Goal: Task Accomplishment & Management: Complete application form

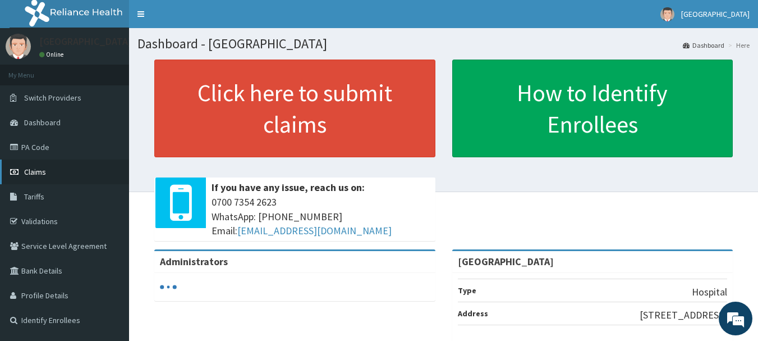
click at [39, 173] on span "Claims" at bounding box center [35, 172] width 22 height 10
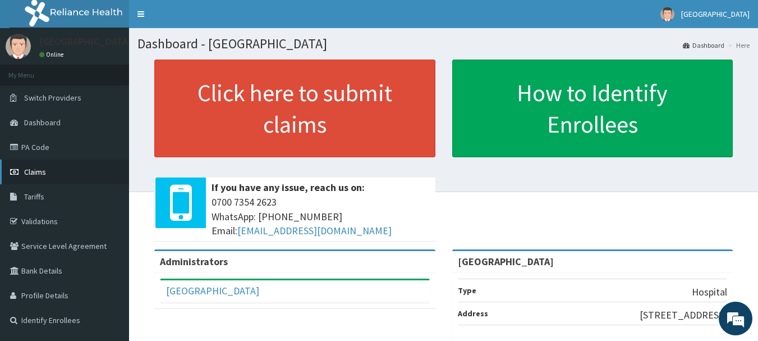
click at [39, 171] on span "Claims" at bounding box center [35, 172] width 22 height 10
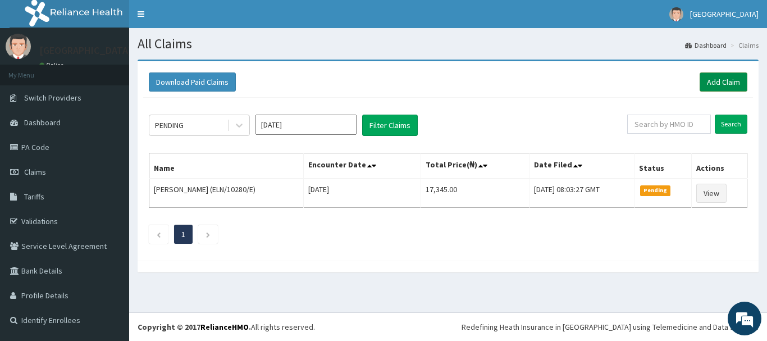
click at [727, 80] on link "Add Claim" at bounding box center [723, 81] width 48 height 19
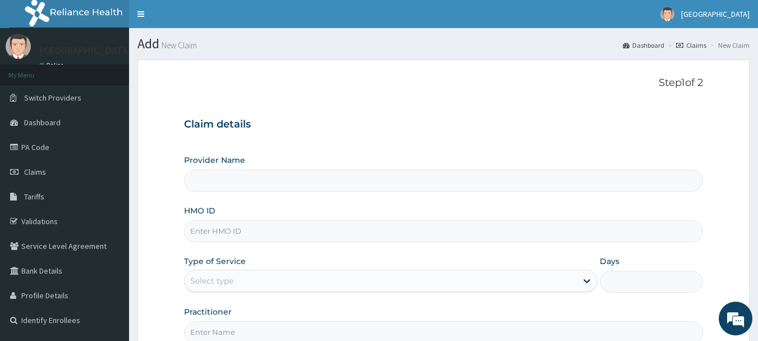
type input "[GEOGRAPHIC_DATA]"
click at [229, 235] on input "HMO ID" at bounding box center [444, 231] width 520 height 22
type input "GTC/10096/F"
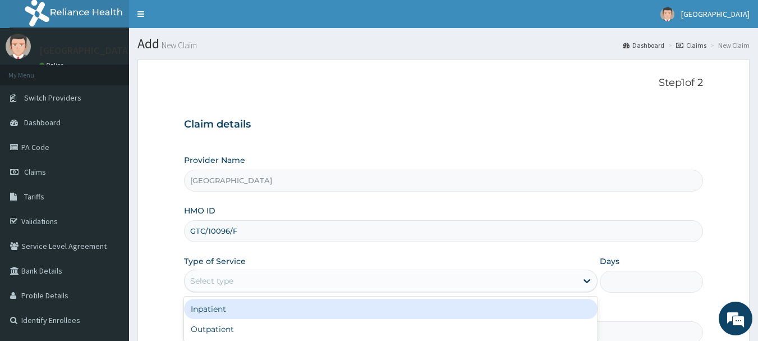
click at [222, 285] on div "Select type" at bounding box center [211, 280] width 43 height 11
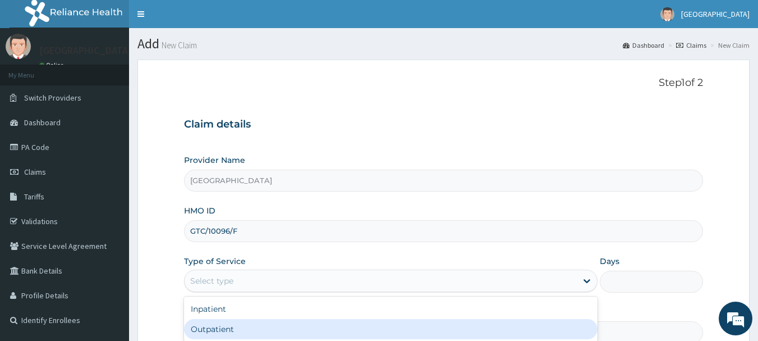
click at [222, 324] on div "Outpatient" at bounding box center [391, 329] width 414 height 20
type input "1"
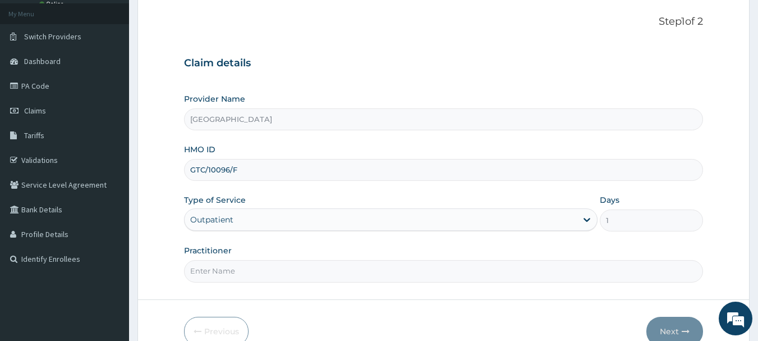
scroll to position [67, 0]
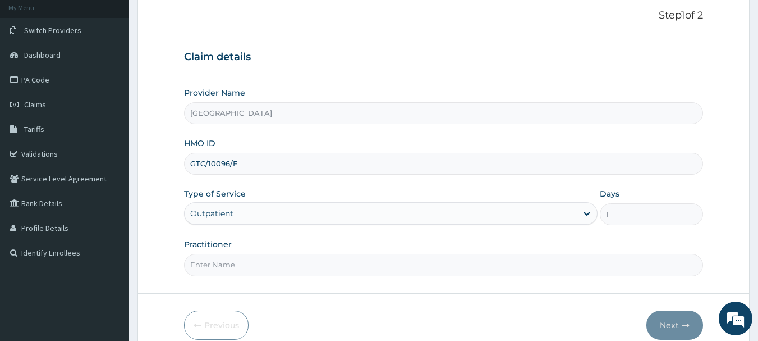
click at [368, 261] on input "Practitioner" at bounding box center [444, 265] width 520 height 22
type input "[PERSON_NAME]"
click at [665, 323] on button "Next" at bounding box center [675, 324] width 57 height 29
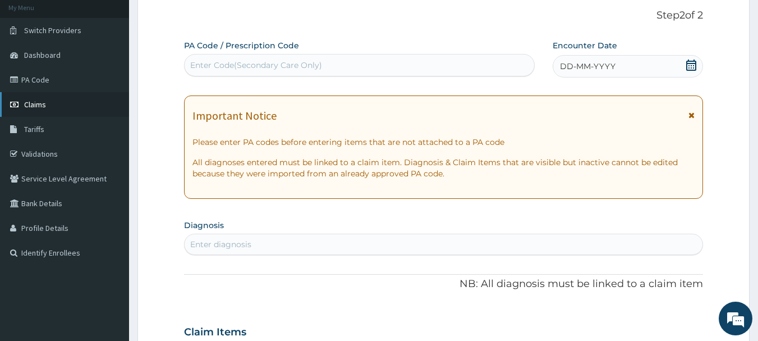
click at [48, 108] on link "Claims" at bounding box center [64, 104] width 129 height 25
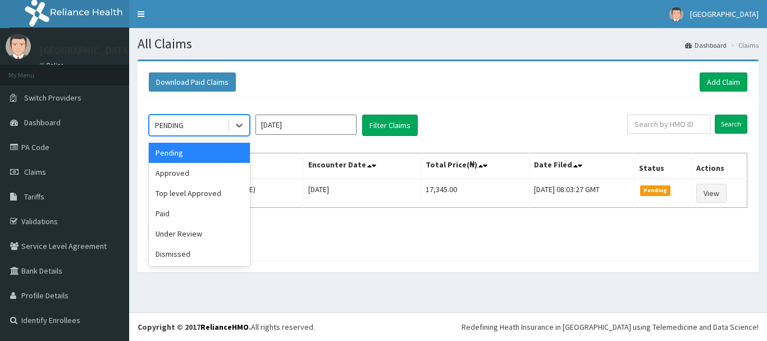
click at [211, 129] on div "PENDING" at bounding box center [188, 125] width 78 height 18
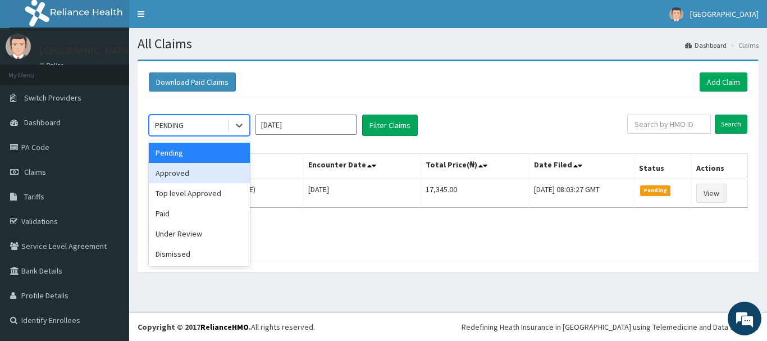
click at [193, 172] on div "Approved" at bounding box center [199, 173] width 101 height 20
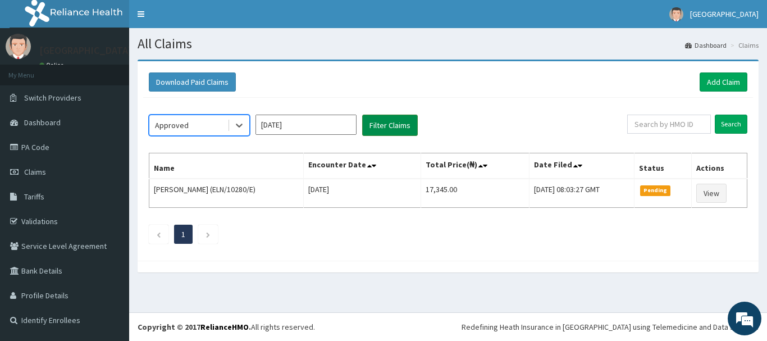
click at [390, 129] on button "Filter Claims" at bounding box center [390, 124] width 56 height 21
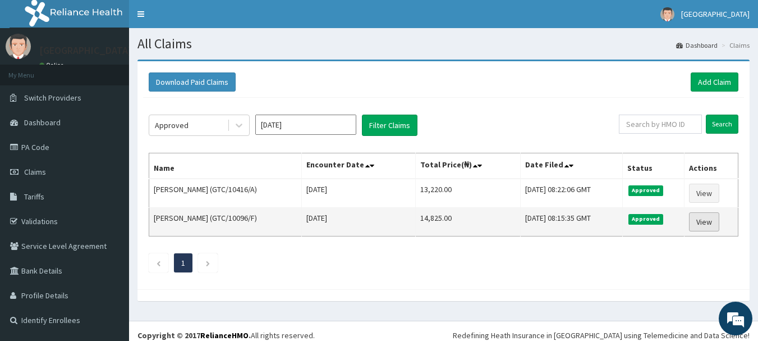
click at [700, 217] on link "View" at bounding box center [704, 221] width 30 height 19
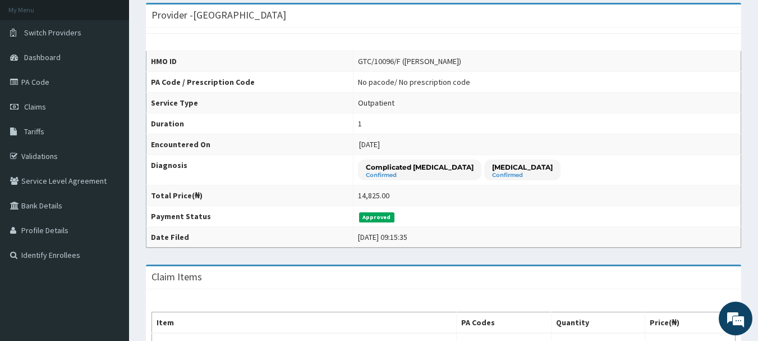
scroll to position [64, 0]
drag, startPoint x: 750, startPoint y: 58, endPoint x: 747, endPoint y: 36, distance: 22.1
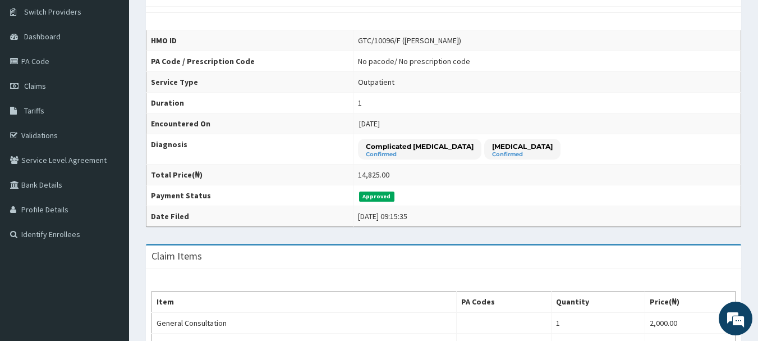
scroll to position [82, 0]
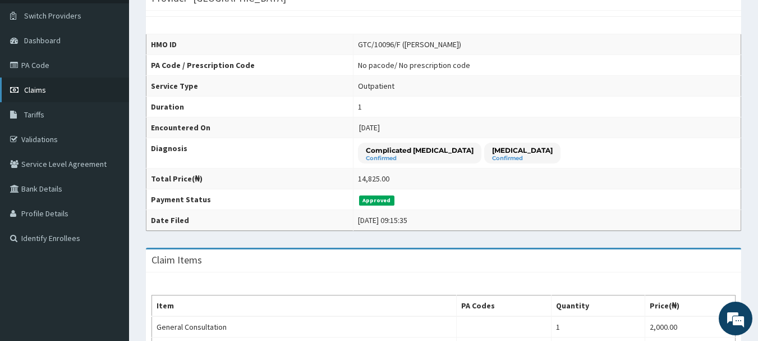
click at [65, 83] on link "Claims" at bounding box center [64, 89] width 129 height 25
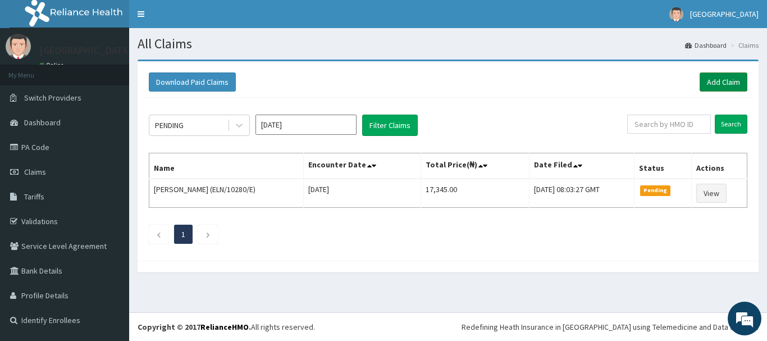
click at [727, 72] on div "Download Paid Claims Add Claim" at bounding box center [448, 82] width 610 height 31
click at [729, 83] on link "Add Claim" at bounding box center [723, 81] width 48 height 19
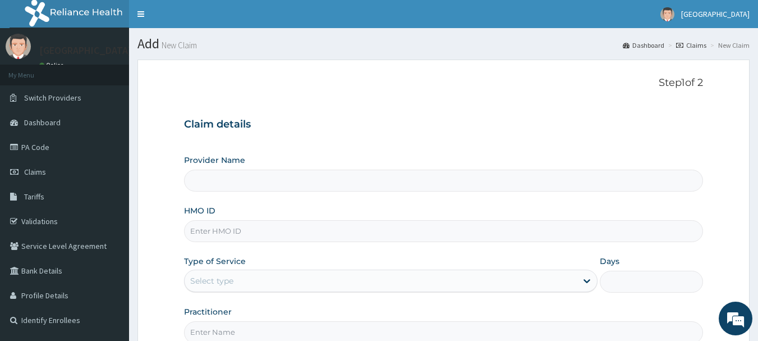
type input "[GEOGRAPHIC_DATA]"
click at [286, 225] on input "HMO ID" at bounding box center [444, 231] width 520 height 22
type input "GTC/10096/F"
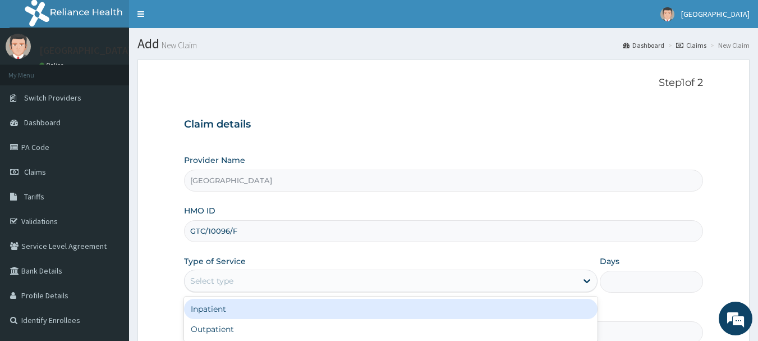
click at [215, 269] on div "Select type" at bounding box center [391, 280] width 414 height 22
click at [215, 270] on div "Select type" at bounding box center [391, 280] width 414 height 22
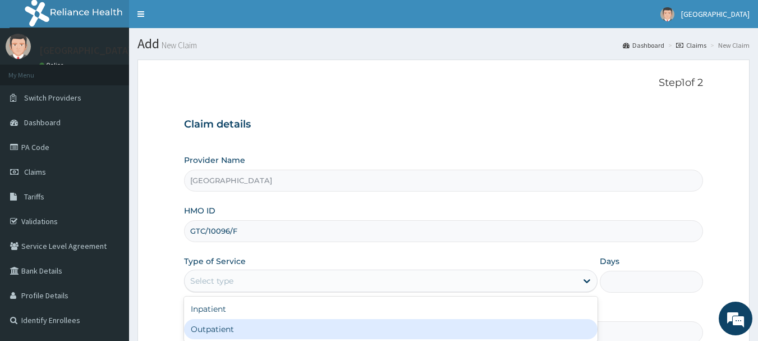
click at [218, 330] on div "Outpatient" at bounding box center [391, 329] width 414 height 20
type input "1"
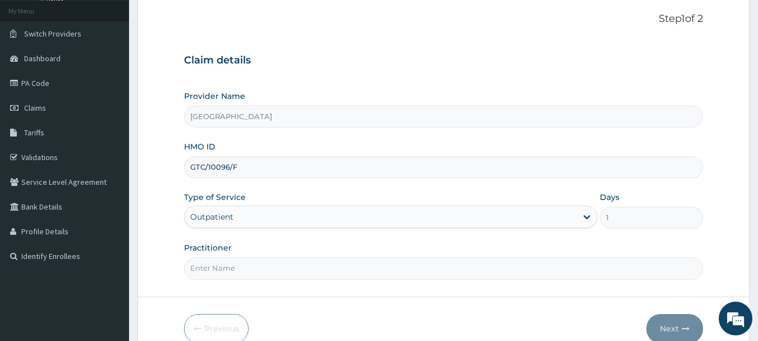
scroll to position [66, 0]
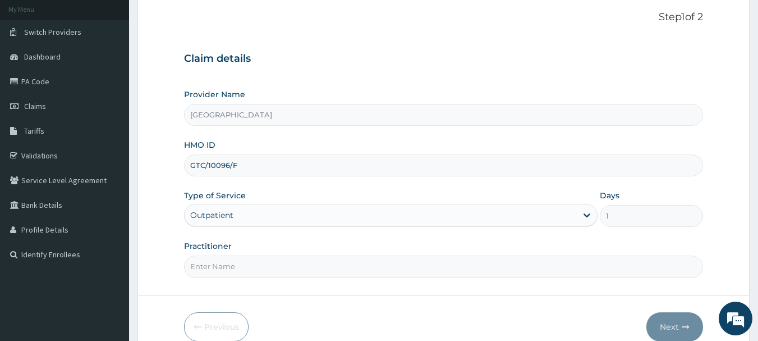
click at [332, 273] on input "Practitioner" at bounding box center [444, 266] width 520 height 22
type input "[PERSON_NAME]"
click at [665, 324] on button "Next" at bounding box center [675, 326] width 57 height 29
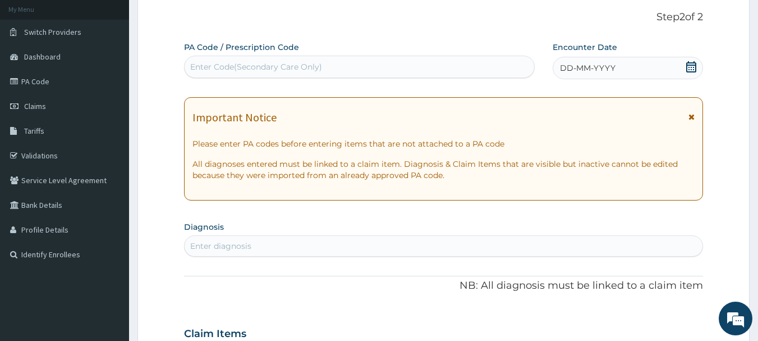
click at [692, 67] on icon at bounding box center [691, 66] width 11 height 11
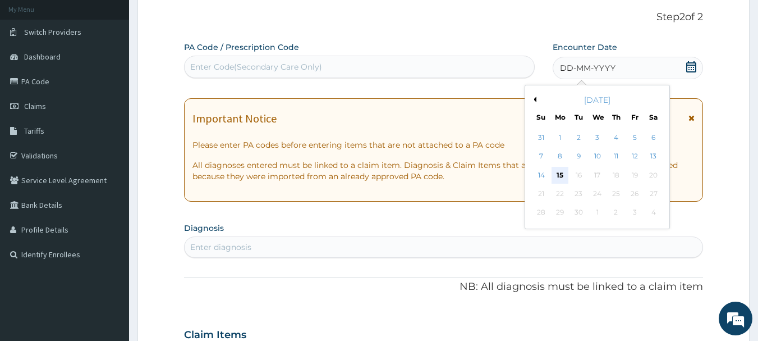
click at [563, 169] on div "15" at bounding box center [560, 175] width 17 height 17
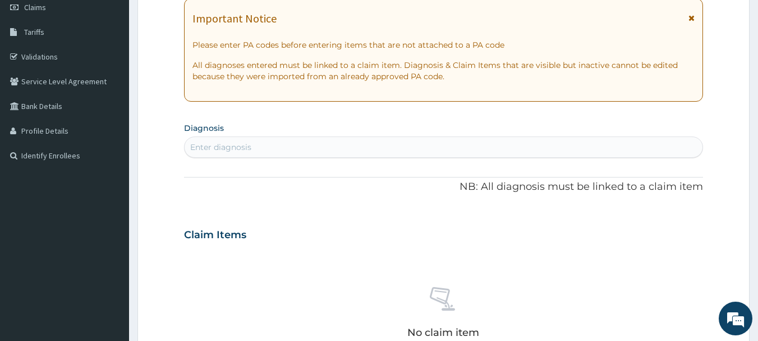
scroll to position [163, 0]
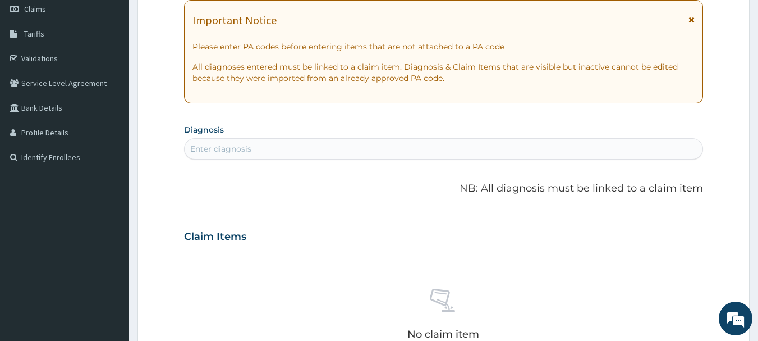
click at [397, 147] on div "Enter diagnosis" at bounding box center [444, 149] width 519 height 18
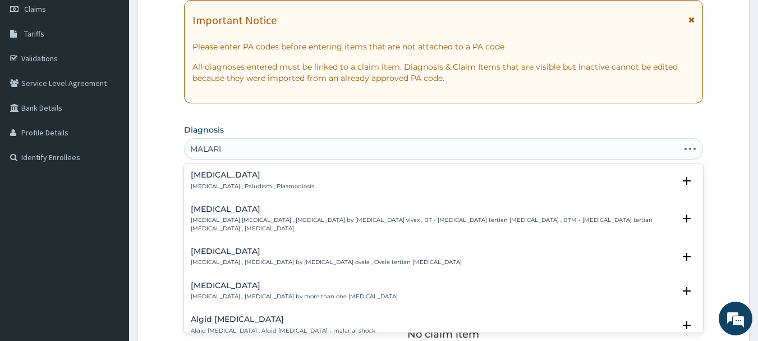
type input "MALARIA"
click at [235, 176] on h4 "Malaria" at bounding box center [252, 175] width 123 height 8
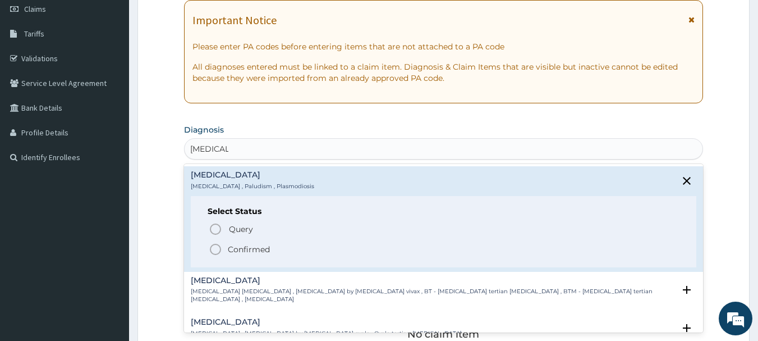
click at [214, 244] on circle "status option filled" at bounding box center [215, 249] width 10 height 10
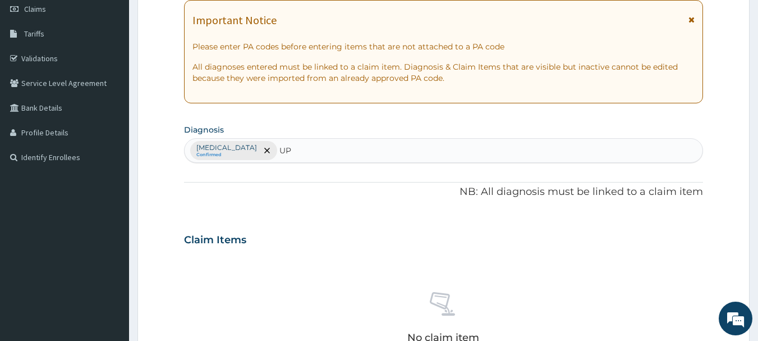
type input "U"
type input "SEPSIS"
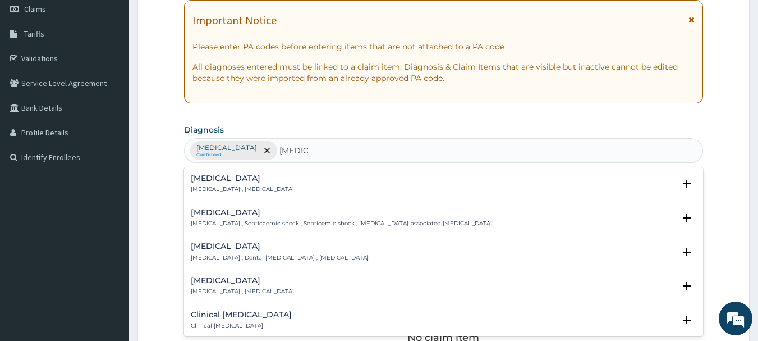
click at [247, 182] on h4 "Sepsis" at bounding box center [242, 178] width 103 height 8
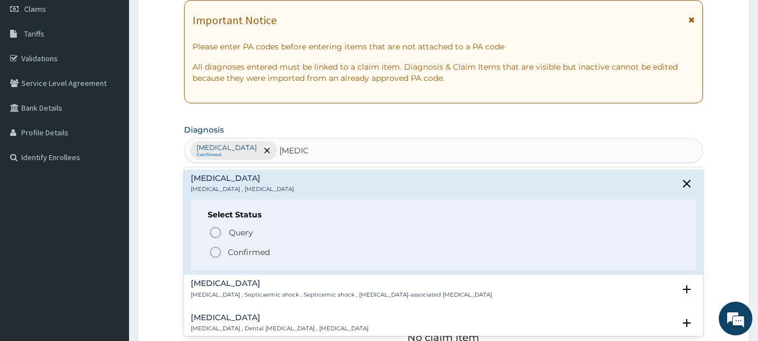
click at [216, 255] on icon "status option filled" at bounding box center [215, 251] width 13 height 13
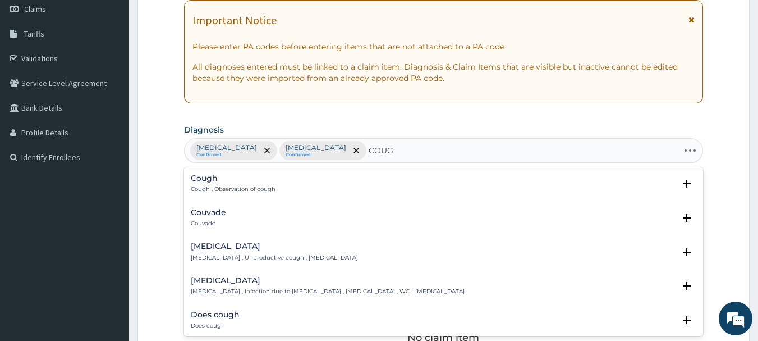
type input "COUGH"
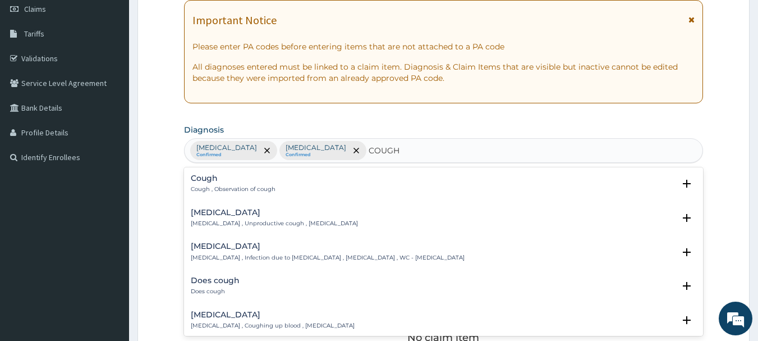
click at [220, 186] on p "Cough , Observation of cough" at bounding box center [233, 189] width 85 height 8
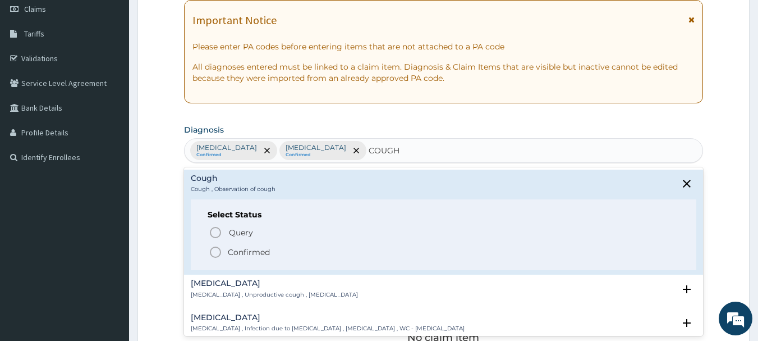
click at [230, 248] on p "Confirmed" at bounding box center [249, 251] width 42 height 11
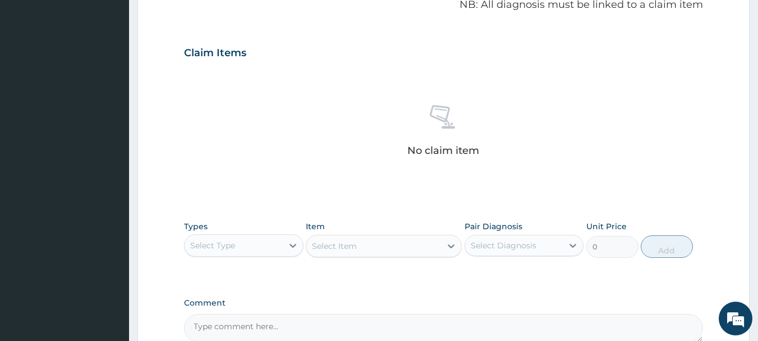
scroll to position [351, 0]
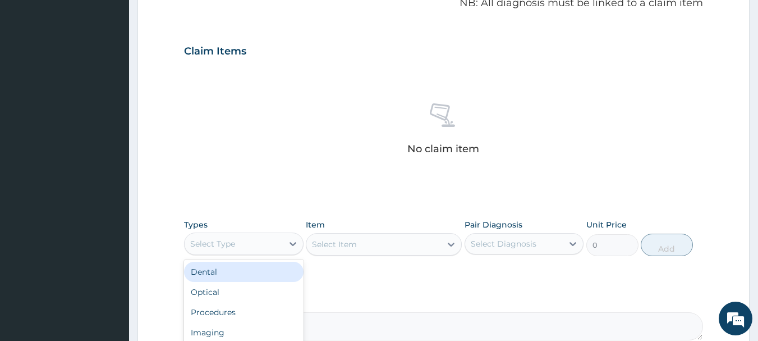
click at [263, 240] on div "Select Type" at bounding box center [234, 244] width 98 height 18
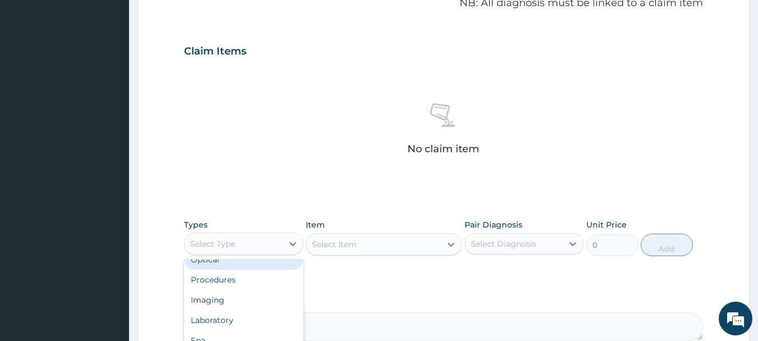
scroll to position [38, 0]
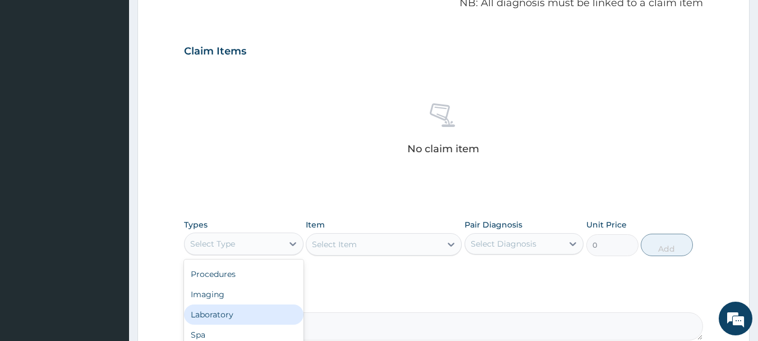
click at [243, 311] on div "Laboratory" at bounding box center [244, 314] width 120 height 20
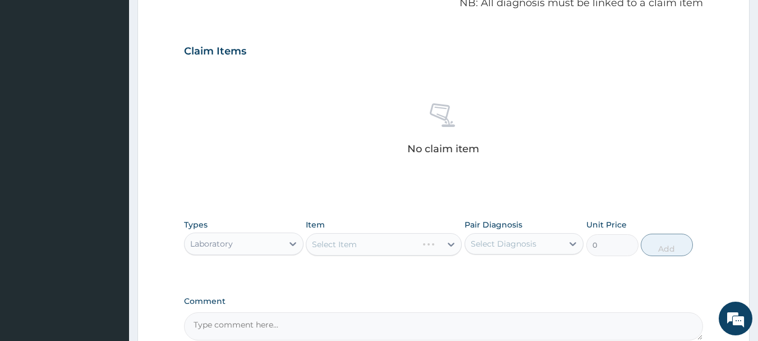
click at [359, 244] on div "Select Item" at bounding box center [384, 244] width 156 height 22
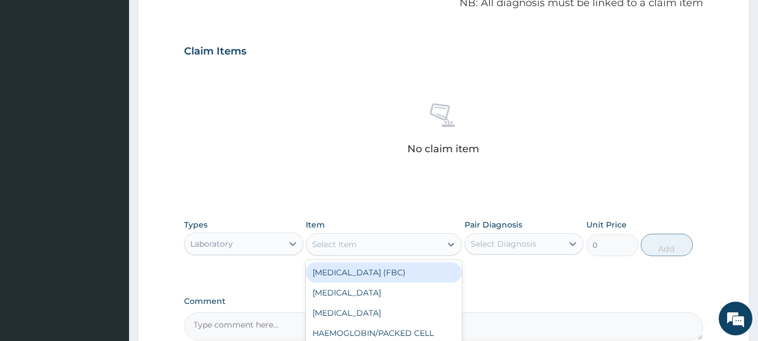
click at [359, 244] on div "Select Item" at bounding box center [373, 244] width 135 height 18
click at [263, 239] on div "Laboratory" at bounding box center [234, 244] width 98 height 18
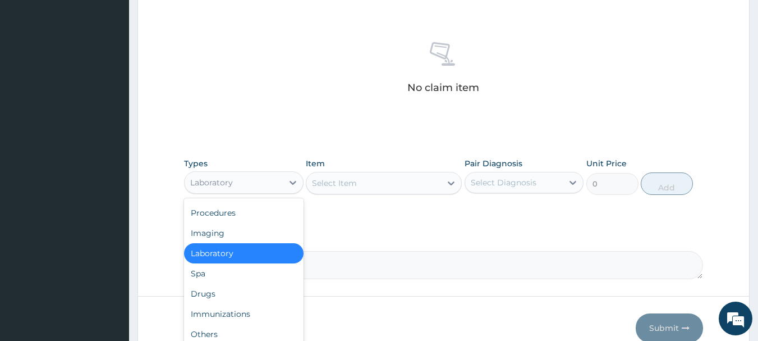
scroll to position [469, 0]
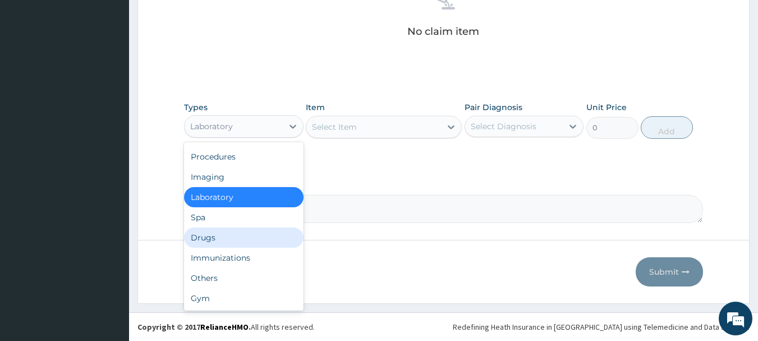
click at [209, 242] on div "Drugs" at bounding box center [244, 237] width 120 height 20
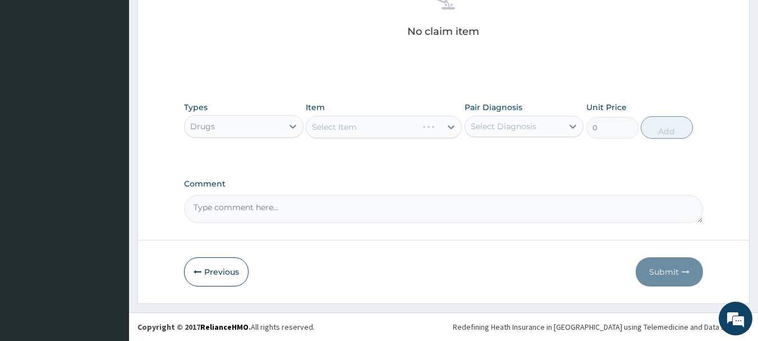
click at [356, 131] on div "Select Item" at bounding box center [384, 127] width 156 height 22
click at [356, 131] on div "Select Item" at bounding box center [334, 126] width 45 height 11
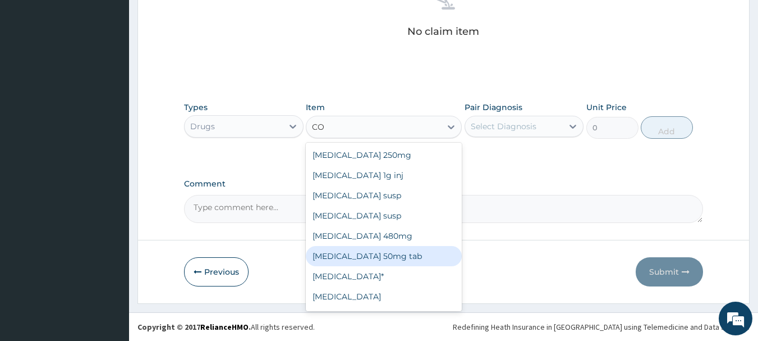
type input "COF"
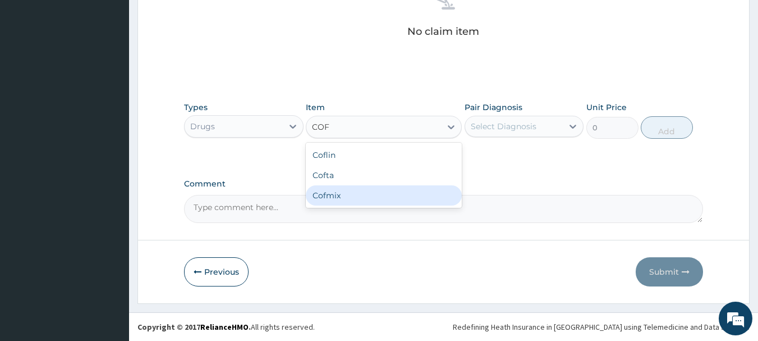
click at [328, 193] on div "Cofmix" at bounding box center [384, 195] width 156 height 20
type input "400"
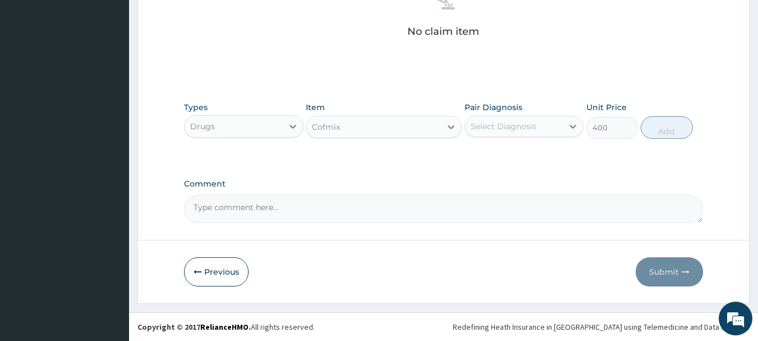
click at [508, 133] on div "Select Diagnosis" at bounding box center [514, 126] width 98 height 18
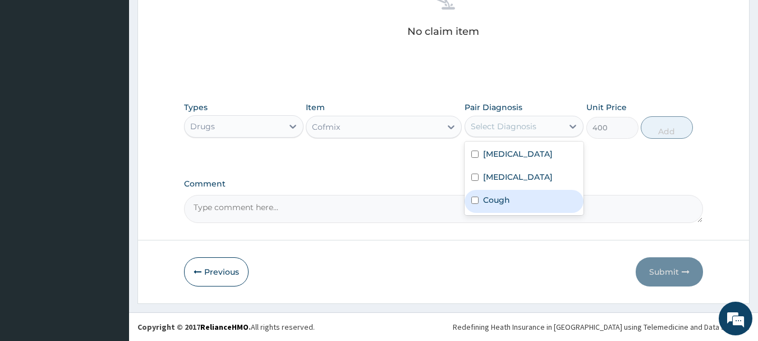
click at [490, 196] on label "Cough" at bounding box center [496, 199] width 27 height 11
checkbox input "true"
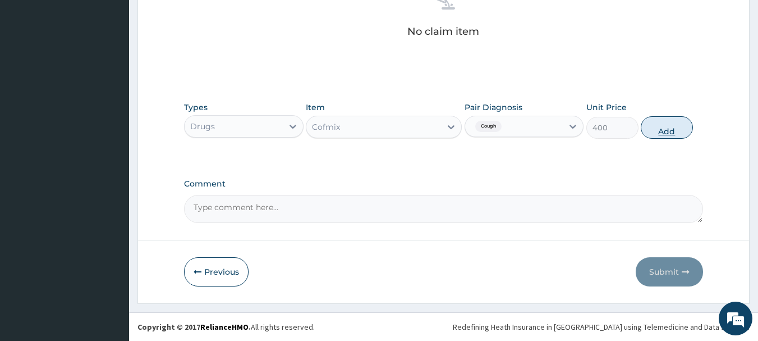
click at [668, 131] on button "Add" at bounding box center [667, 127] width 52 height 22
type input "0"
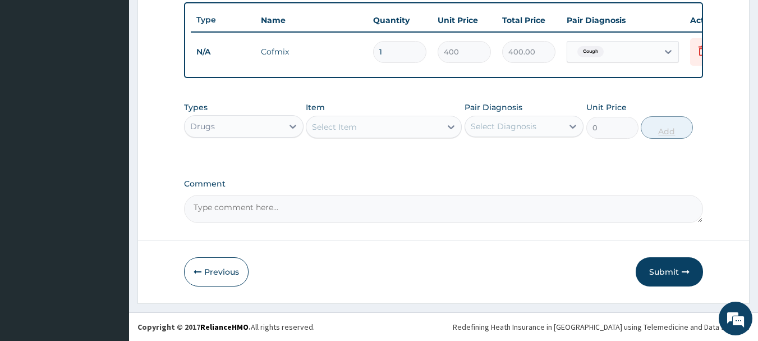
scroll to position [424, 0]
click at [353, 129] on div "Select Item" at bounding box center [334, 126] width 45 height 11
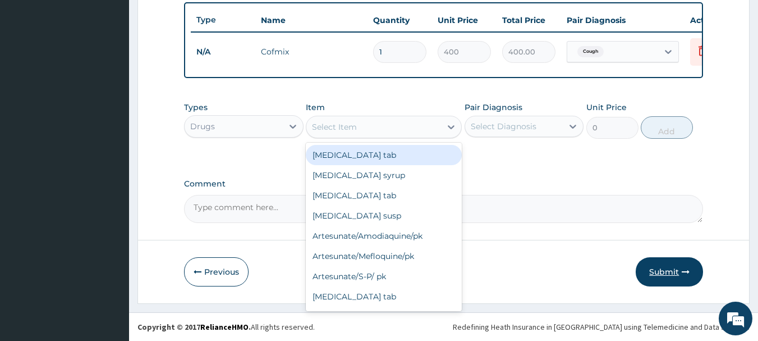
click at [670, 267] on button "Submit" at bounding box center [669, 271] width 67 height 29
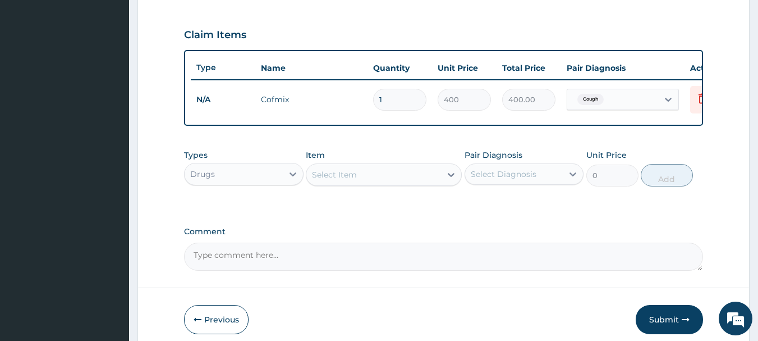
scroll to position [379, 0]
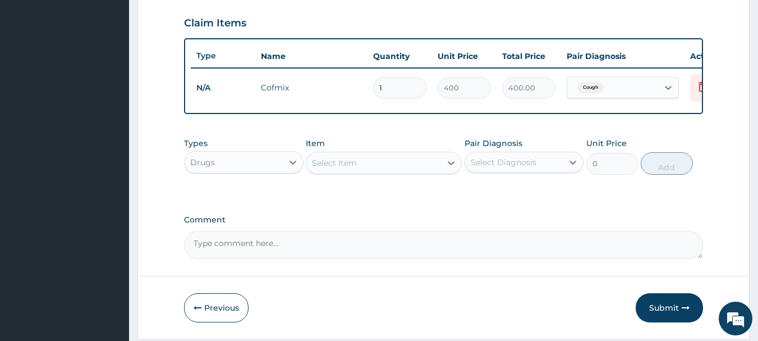
click at [374, 168] on div "Select Item" at bounding box center [373, 163] width 135 height 18
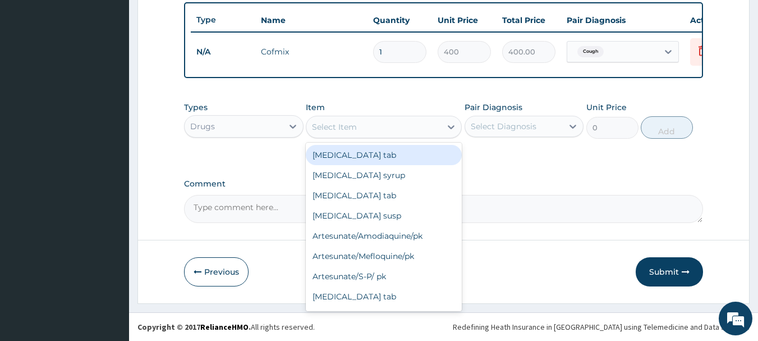
scroll to position [424, 0]
click at [658, 268] on button "Submit" at bounding box center [669, 271] width 67 height 29
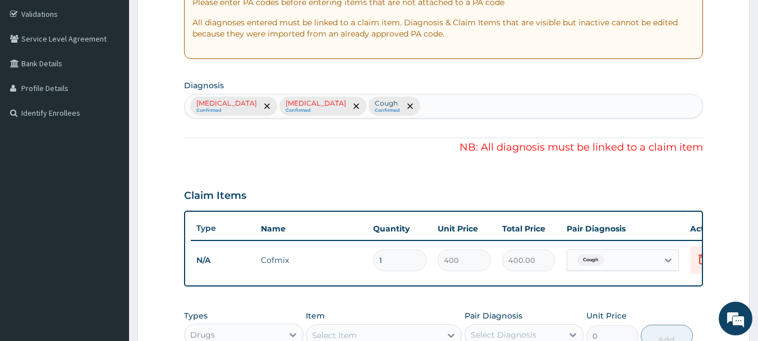
scroll to position [253, 0]
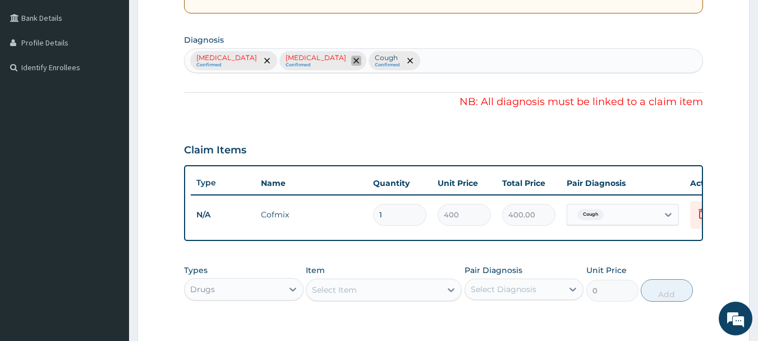
click at [354, 61] on icon "remove selection option" at bounding box center [357, 61] width 6 height 6
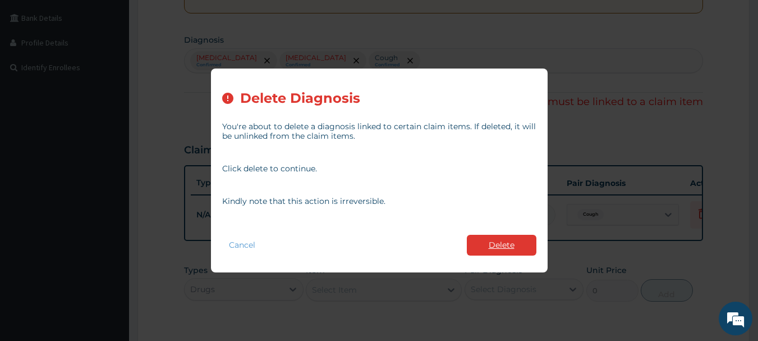
click at [487, 253] on button "Delete" at bounding box center [502, 245] width 70 height 21
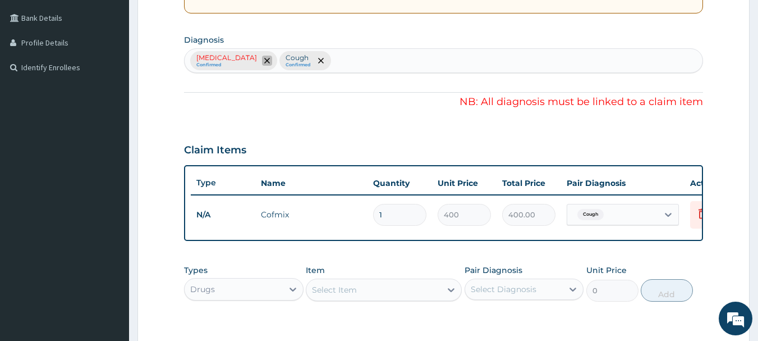
click at [264, 59] on icon "remove selection option" at bounding box center [267, 61] width 6 height 6
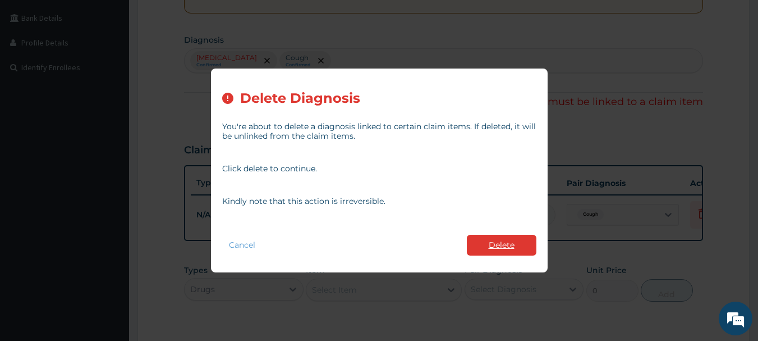
click at [492, 247] on button "Delete" at bounding box center [502, 245] width 70 height 21
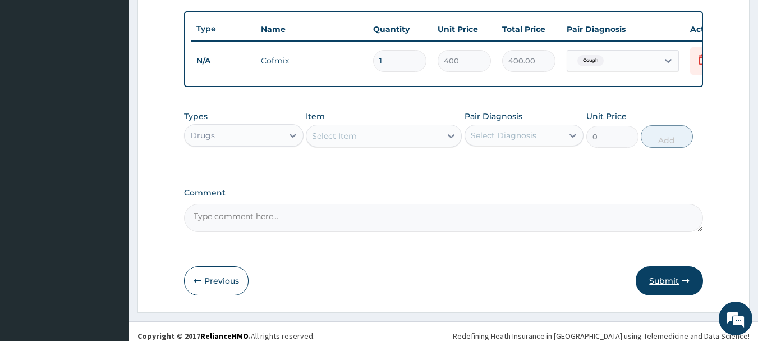
click at [659, 289] on button "Submit" at bounding box center [669, 280] width 67 height 29
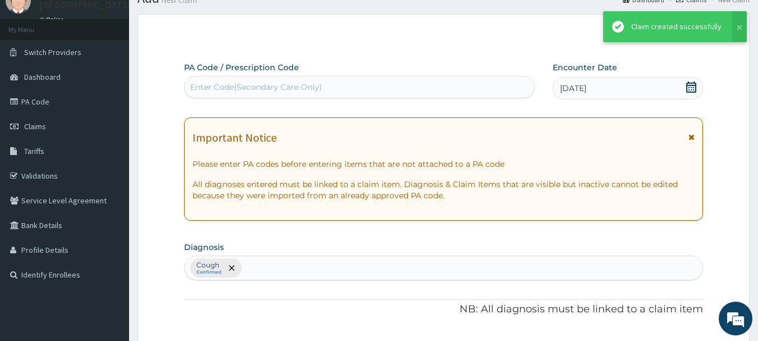
scroll to position [406, 0]
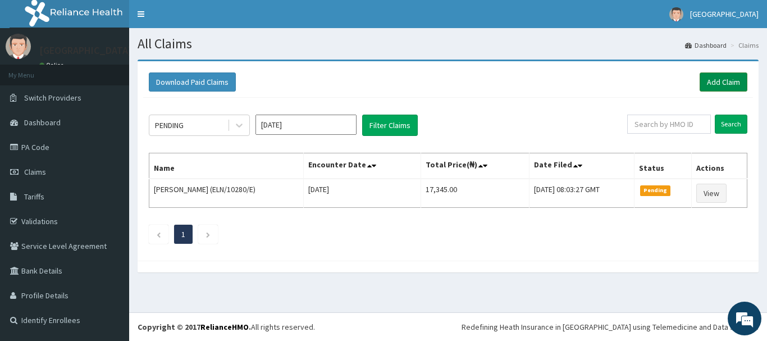
click at [724, 77] on link "Add Claim" at bounding box center [723, 81] width 48 height 19
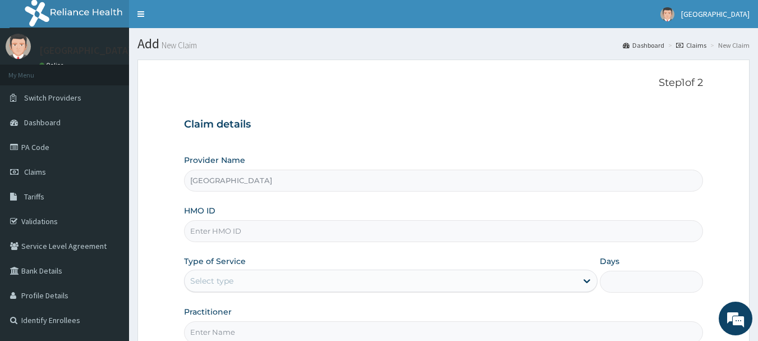
type input "[GEOGRAPHIC_DATA]"
click at [248, 230] on input "HMO ID" at bounding box center [444, 231] width 520 height 22
type input "GTC/10096/B"
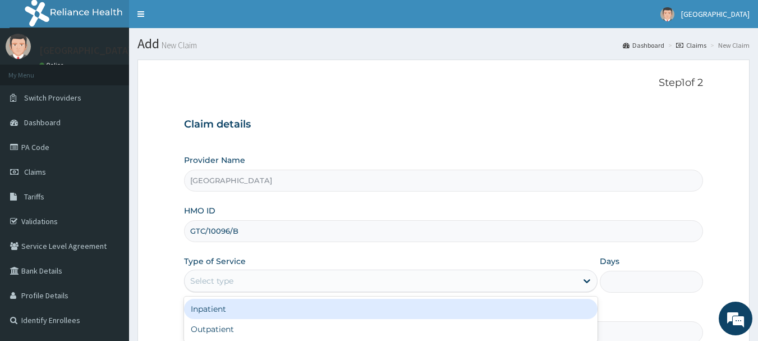
click at [225, 276] on div "Select type" at bounding box center [211, 280] width 43 height 11
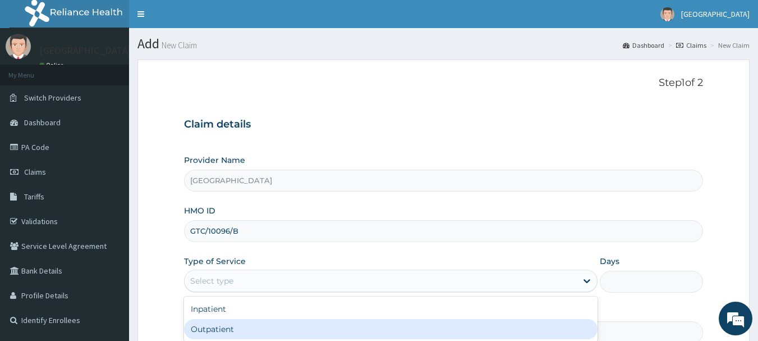
click at [218, 327] on div "Outpatient" at bounding box center [391, 329] width 414 height 20
type input "1"
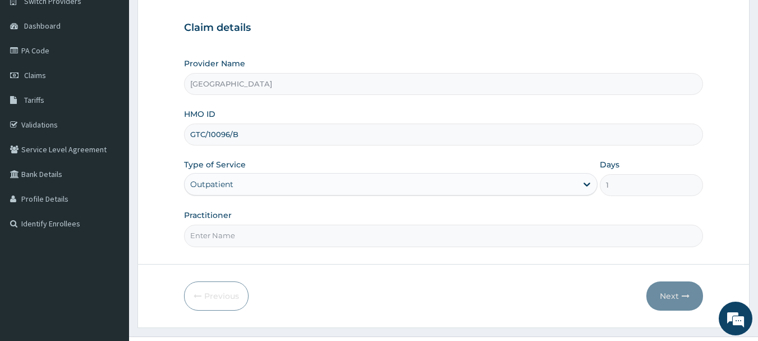
scroll to position [112, 0]
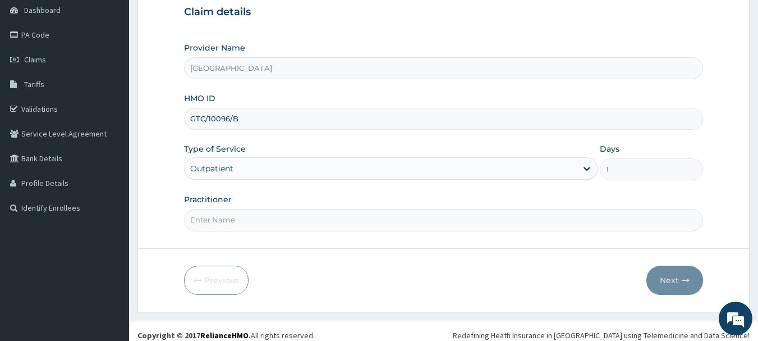
click at [275, 218] on input "Practitioner" at bounding box center [444, 220] width 520 height 22
type input "[PERSON_NAME]"
click at [668, 277] on button "Next" at bounding box center [675, 279] width 57 height 29
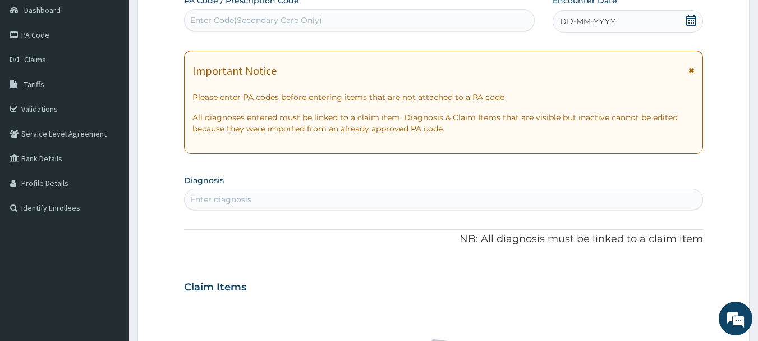
click at [688, 20] on icon at bounding box center [691, 20] width 11 height 11
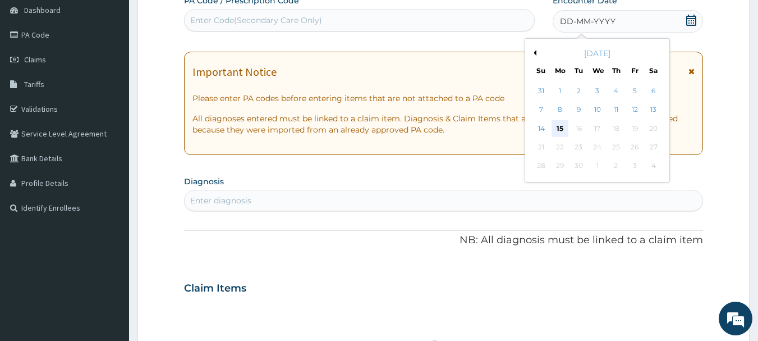
click at [558, 121] on div "15" at bounding box center [560, 128] width 17 height 17
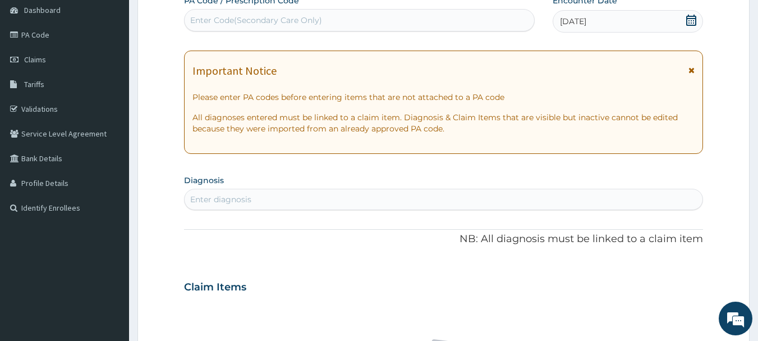
click at [311, 196] on div "Enter diagnosis" at bounding box center [444, 199] width 519 height 18
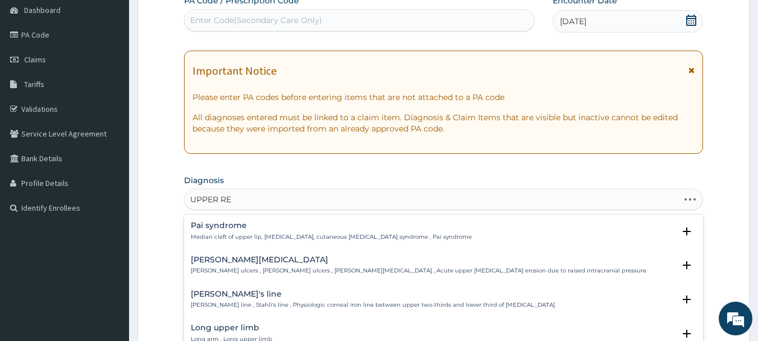
type input "UPPER RES"
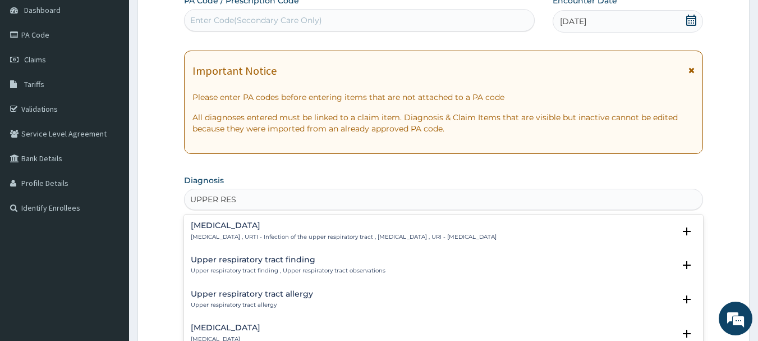
click at [273, 229] on h4 "[MEDICAL_DATA]" at bounding box center [344, 225] width 306 height 8
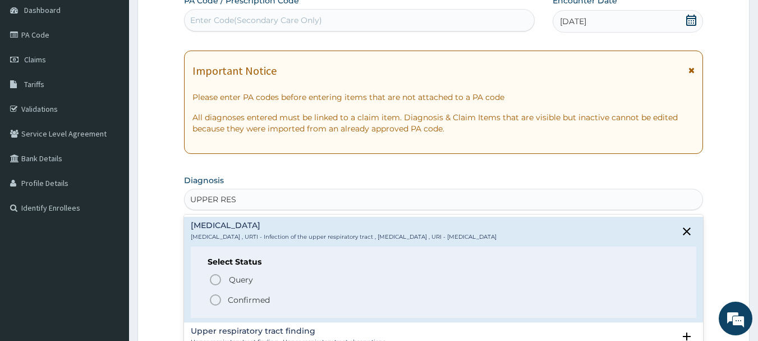
click at [232, 297] on p "Confirmed" at bounding box center [249, 299] width 42 height 11
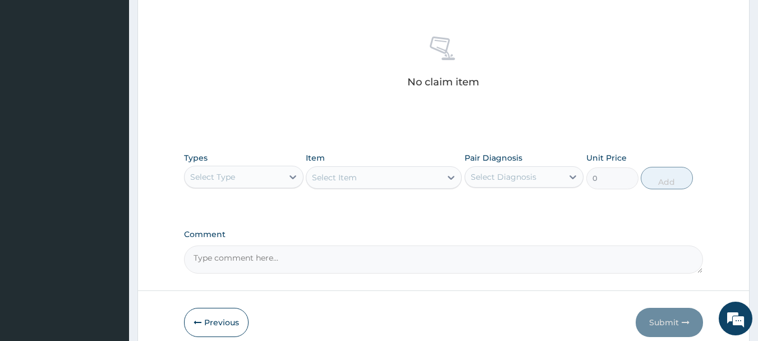
scroll to position [469, 0]
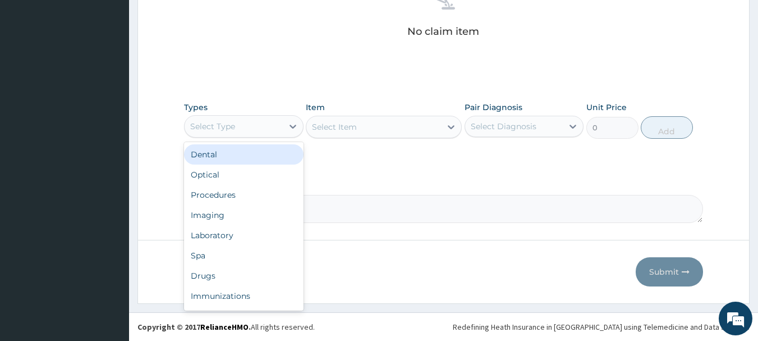
click at [260, 118] on div "Select Type" at bounding box center [234, 126] width 98 height 18
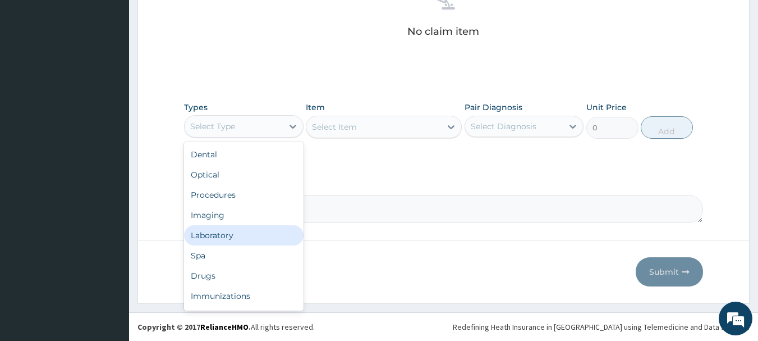
click at [237, 237] on div "Laboratory" at bounding box center [244, 235] width 120 height 20
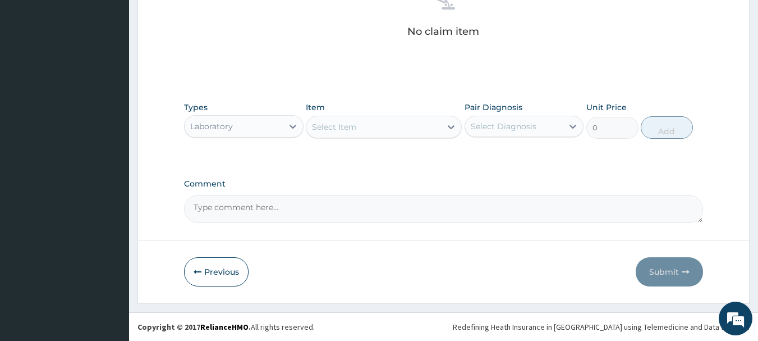
click at [228, 125] on div "Laboratory" at bounding box center [211, 126] width 43 height 11
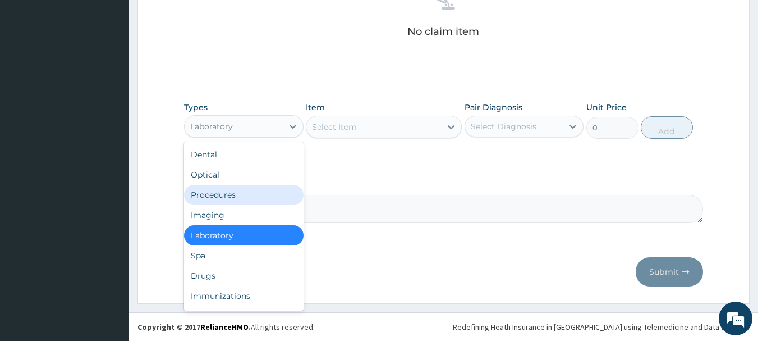
click at [213, 198] on div "Procedures" at bounding box center [244, 195] width 120 height 20
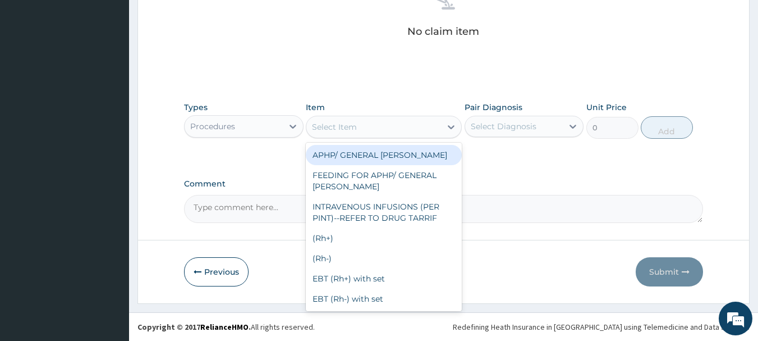
click at [361, 119] on div "Select Item" at bounding box center [373, 127] width 135 height 18
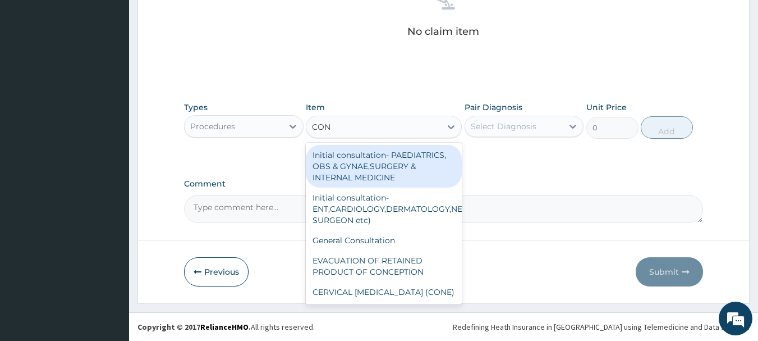
type input "CONS"
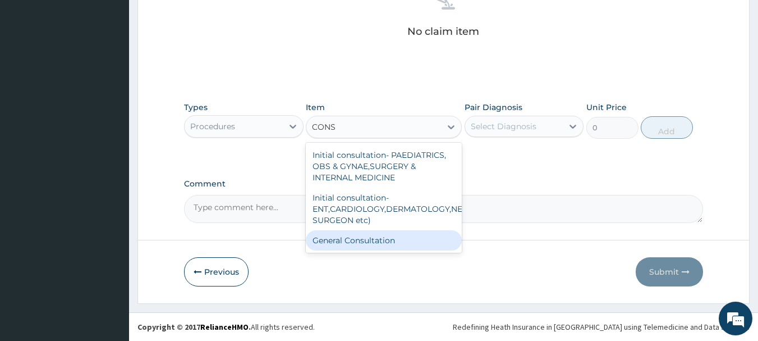
click at [364, 239] on div "General Consultation" at bounding box center [384, 240] width 156 height 20
type input "2000"
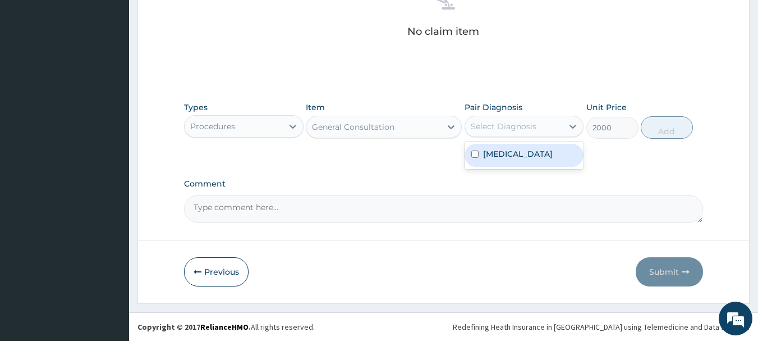
click at [528, 126] on div "Select Diagnosis" at bounding box center [504, 126] width 66 height 11
click at [514, 159] on label "[MEDICAL_DATA]" at bounding box center [518, 153] width 70 height 11
checkbox input "true"
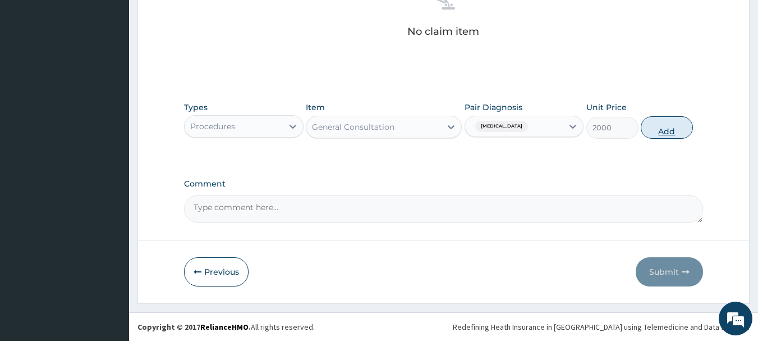
click at [668, 128] on button "Add" at bounding box center [667, 127] width 52 height 22
type input "0"
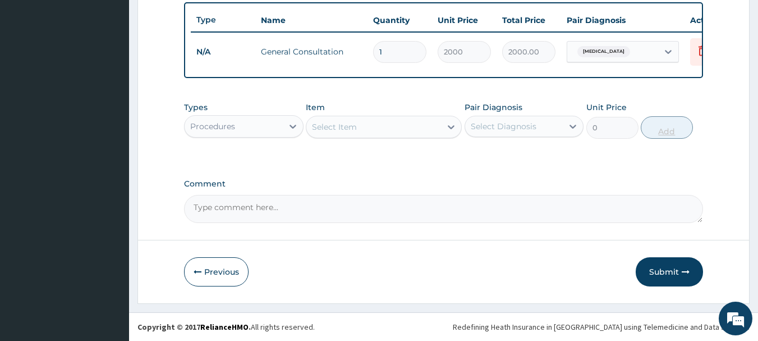
scroll to position [424, 0]
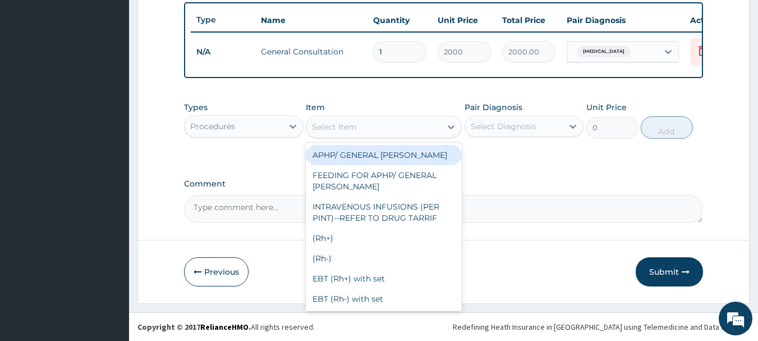
click at [373, 118] on div "Select Item" at bounding box center [373, 127] width 135 height 18
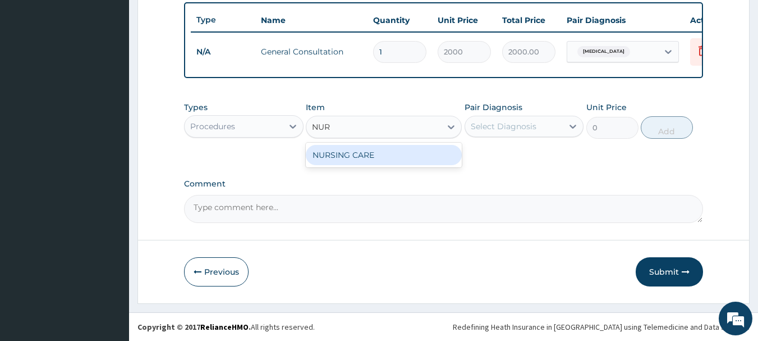
type input "NURS"
click at [365, 149] on div "NURSING CARE" at bounding box center [384, 155] width 156 height 20
type input "1000"
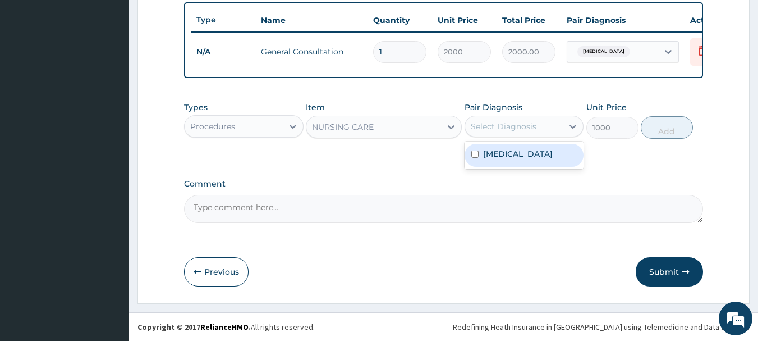
click at [510, 124] on div "Select Diagnosis" at bounding box center [504, 126] width 66 height 11
click at [505, 158] on label "[MEDICAL_DATA]" at bounding box center [518, 153] width 70 height 11
checkbox input "true"
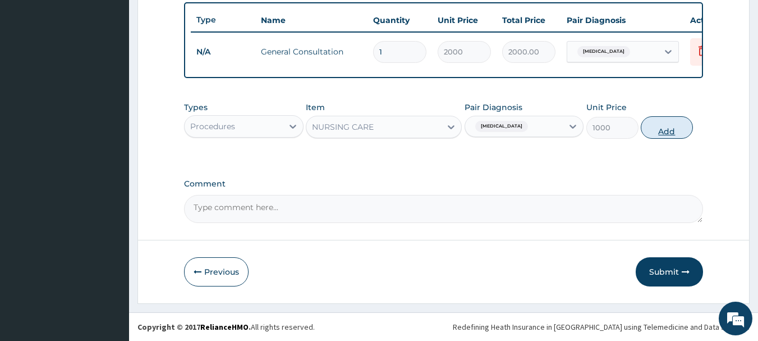
click at [664, 128] on button "Add" at bounding box center [667, 127] width 52 height 22
type input "0"
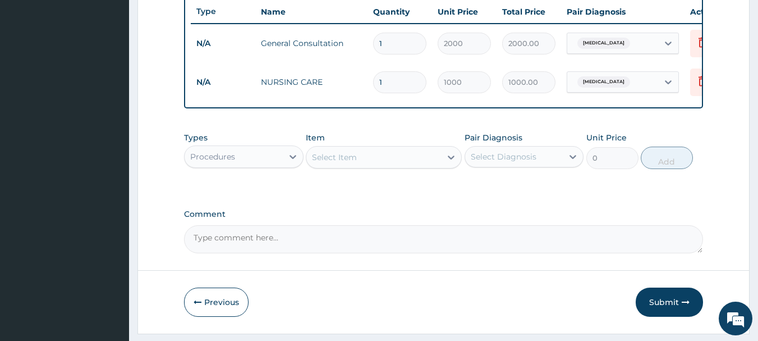
click at [242, 157] on div "Procedures" at bounding box center [234, 157] width 98 height 18
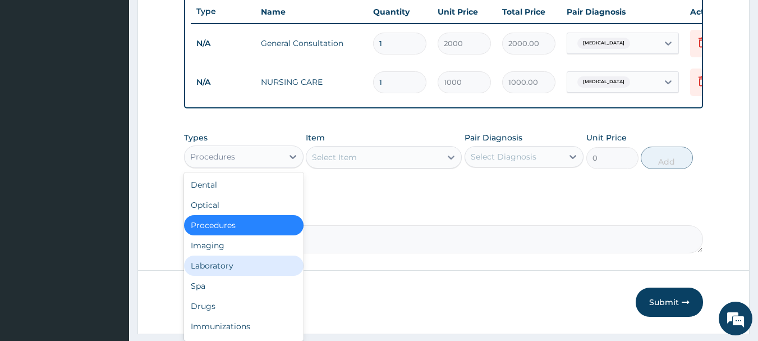
click at [224, 276] on div "Laboratory" at bounding box center [244, 265] width 120 height 20
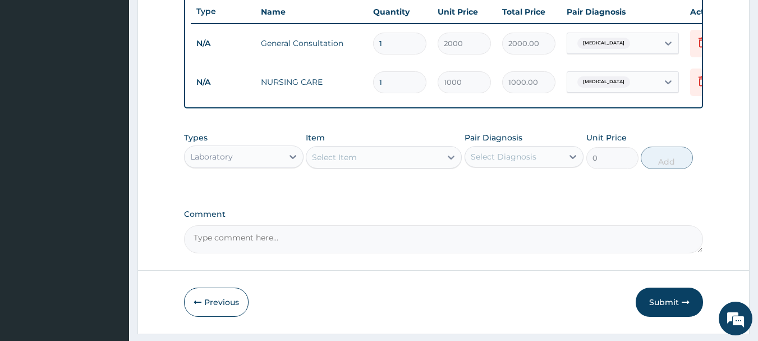
click at [398, 153] on div "Item Select Item" at bounding box center [384, 150] width 156 height 37
click at [395, 159] on div "Select Item" at bounding box center [373, 157] width 135 height 18
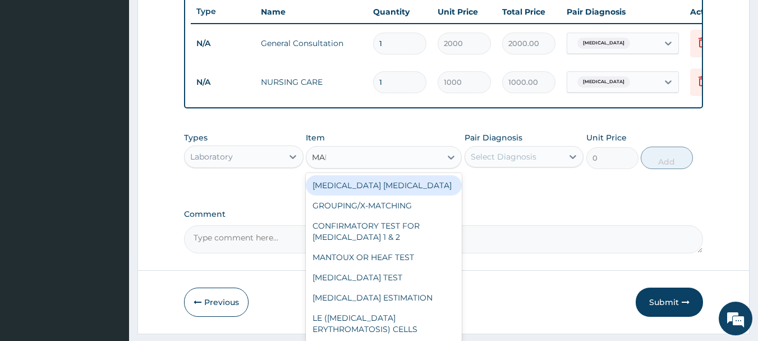
type input "MALA"
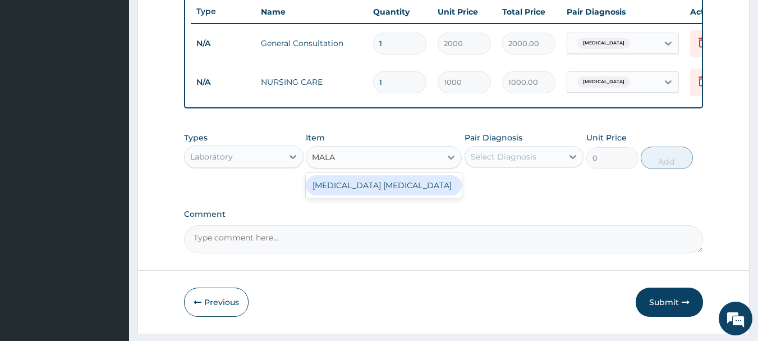
click at [370, 195] on div "[MEDICAL_DATA] [MEDICAL_DATA]" at bounding box center [384, 185] width 156 height 20
type input "700"
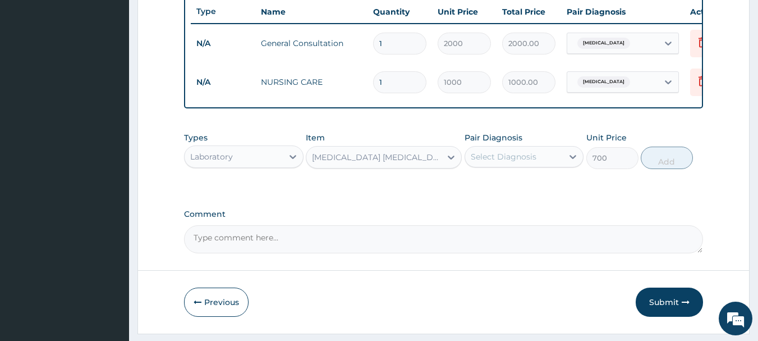
click at [530, 162] on div "Select Diagnosis" at bounding box center [504, 156] width 66 height 11
click at [510, 197] on div "[MEDICAL_DATA]" at bounding box center [525, 185] width 120 height 23
checkbox input "true"
click at [670, 169] on button "Add" at bounding box center [667, 157] width 52 height 22
type input "0"
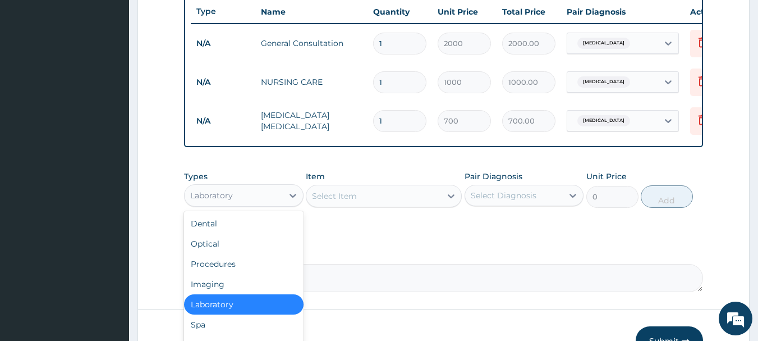
click at [259, 201] on div "Laboratory" at bounding box center [234, 195] width 98 height 18
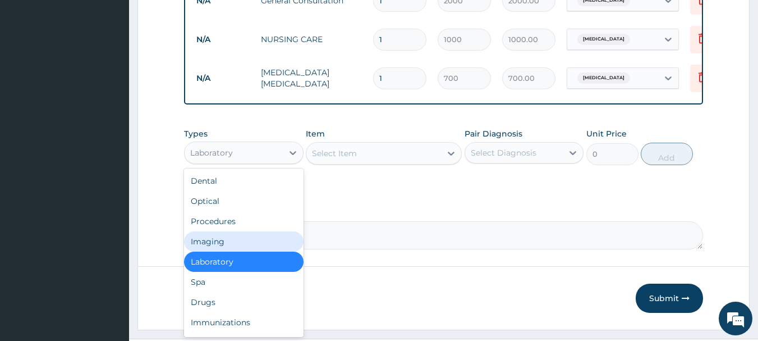
scroll to position [469, 0]
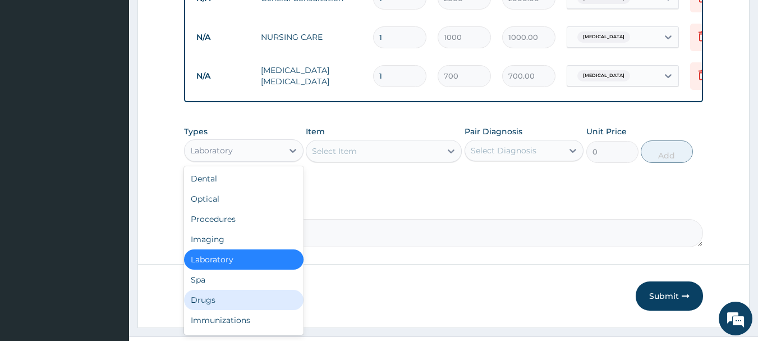
click at [245, 303] on div "Drugs" at bounding box center [244, 300] width 120 height 20
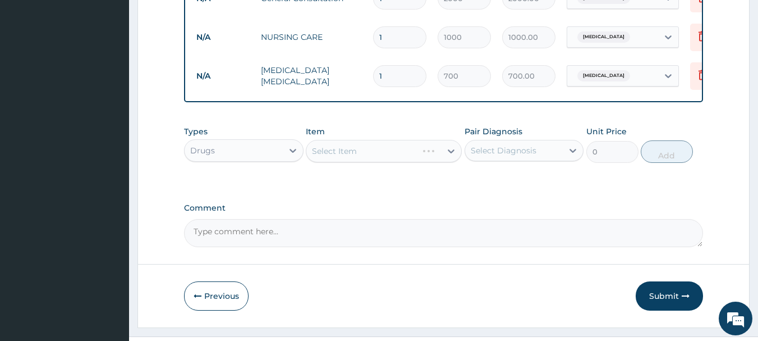
click at [409, 157] on div "Select Item" at bounding box center [384, 151] width 156 height 22
click at [409, 157] on div "Select Item" at bounding box center [373, 151] width 135 height 18
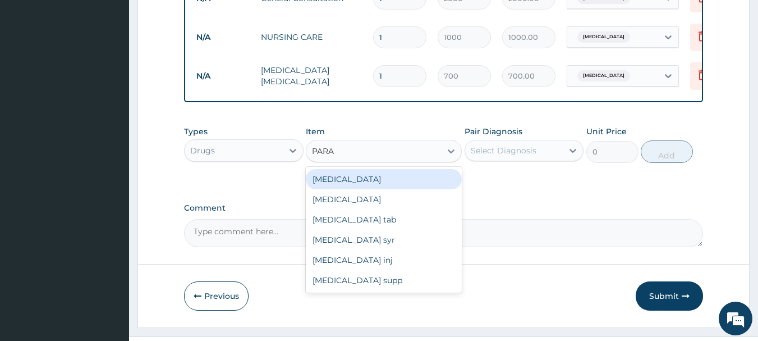
type input "PARAC"
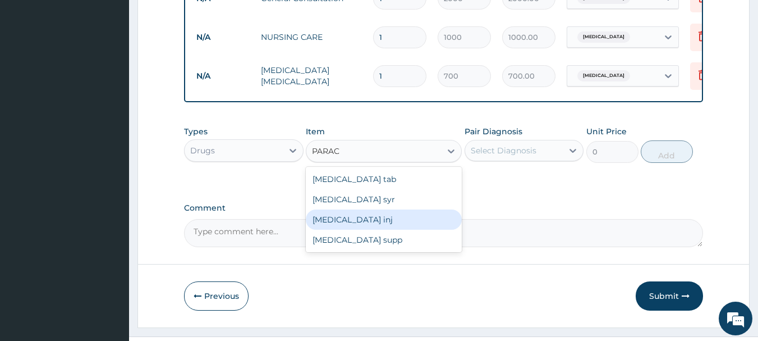
click at [363, 222] on div "[MEDICAL_DATA] inj" at bounding box center [384, 219] width 156 height 20
type input "145"
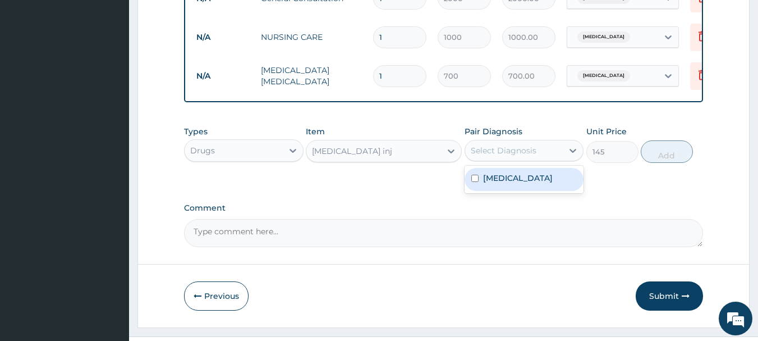
click at [532, 154] on div "Select Diagnosis" at bounding box center [504, 150] width 66 height 11
click at [513, 184] on label "[MEDICAL_DATA]" at bounding box center [518, 177] width 70 height 11
checkbox input "true"
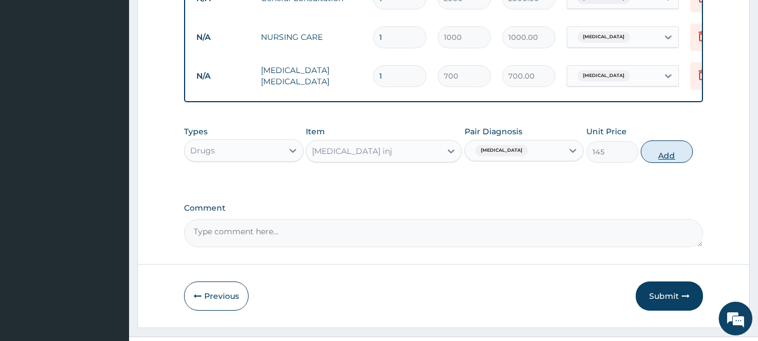
click at [654, 157] on button "Add" at bounding box center [667, 151] width 52 height 22
type input "0"
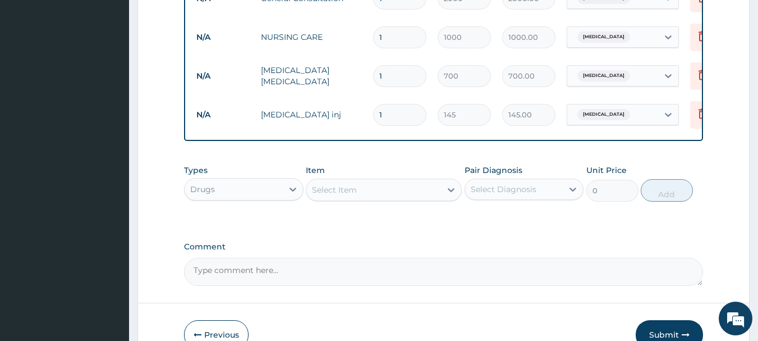
click at [373, 193] on div "Select Item" at bounding box center [373, 190] width 135 height 18
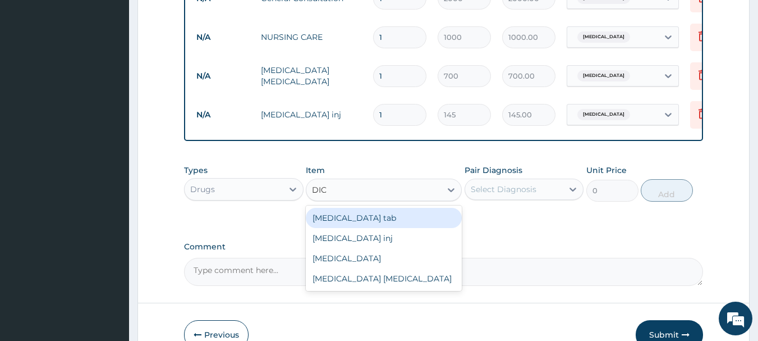
type input "DICL"
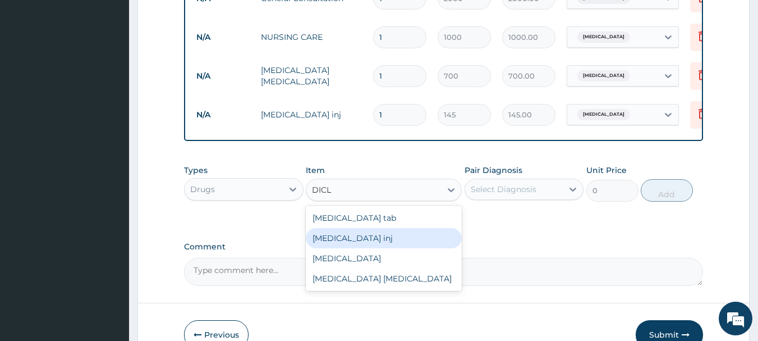
click at [365, 236] on div "[MEDICAL_DATA] inj" at bounding box center [384, 238] width 156 height 20
type input "88"
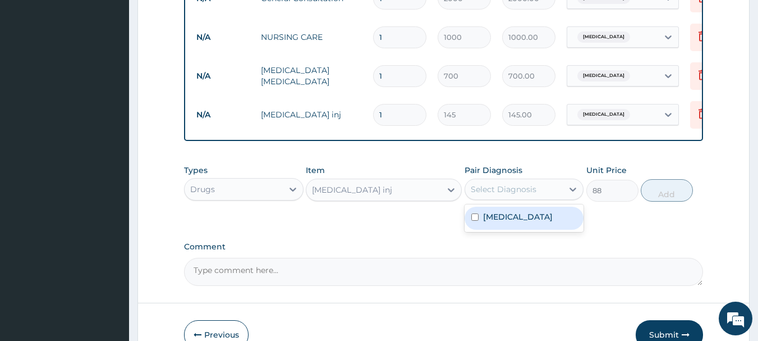
click at [505, 190] on div "Select Diagnosis" at bounding box center [514, 189] width 98 height 18
click at [507, 222] on label "[MEDICAL_DATA]" at bounding box center [518, 216] width 70 height 11
checkbox input "true"
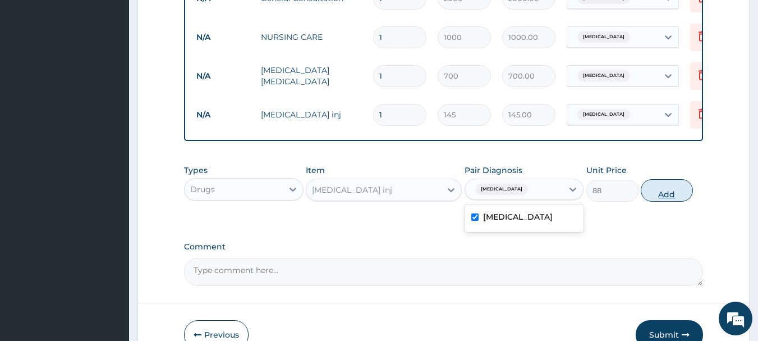
click at [669, 197] on button "Add" at bounding box center [667, 190] width 52 height 22
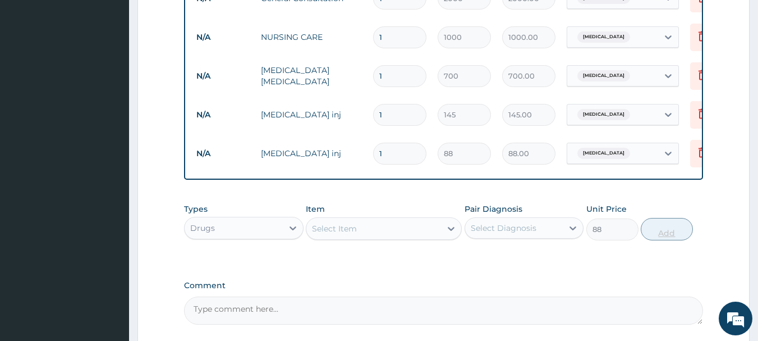
type input "0"
click at [384, 228] on div "Select Item" at bounding box center [373, 228] width 135 height 18
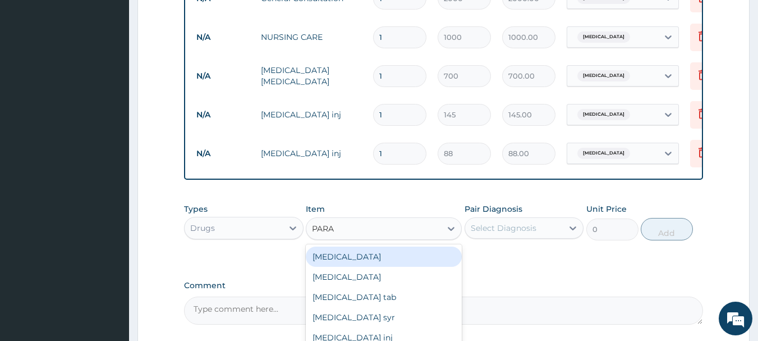
type input "PARAC"
click at [365, 256] on div "[MEDICAL_DATA] tab" at bounding box center [384, 256] width 156 height 20
type input "10"
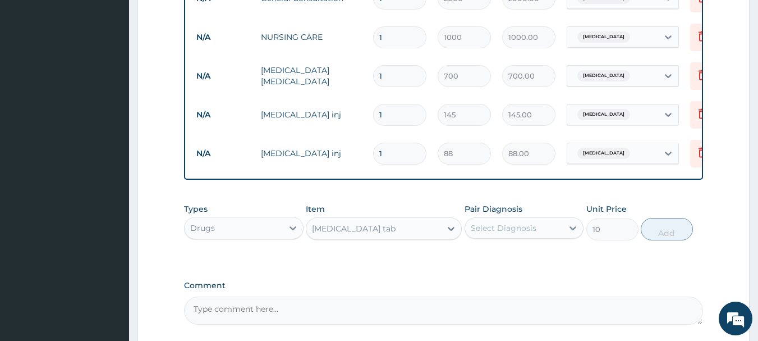
click at [531, 233] on div "Select Diagnosis" at bounding box center [504, 227] width 66 height 11
click at [517, 259] on label "[MEDICAL_DATA]" at bounding box center [518, 255] width 70 height 11
checkbox input "true"
click at [651, 237] on button "Add" at bounding box center [667, 229] width 52 height 22
type input "0"
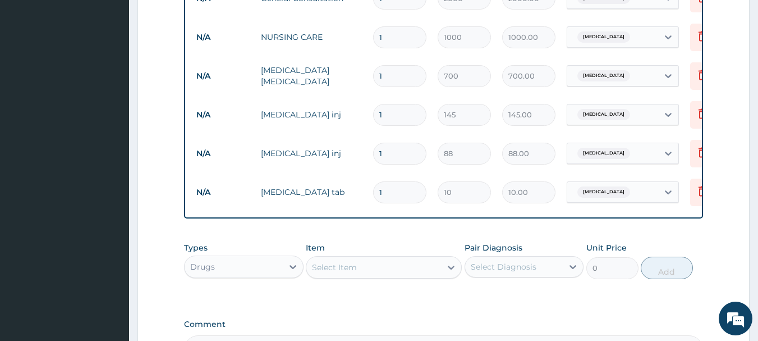
type input "0.00"
type input "3"
type input "30.00"
type input "30"
type input "300.00"
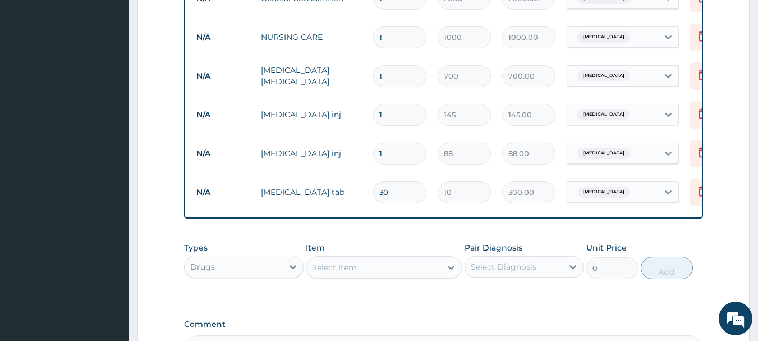
type input "30"
click at [350, 276] on div "Select Item" at bounding box center [373, 267] width 135 height 18
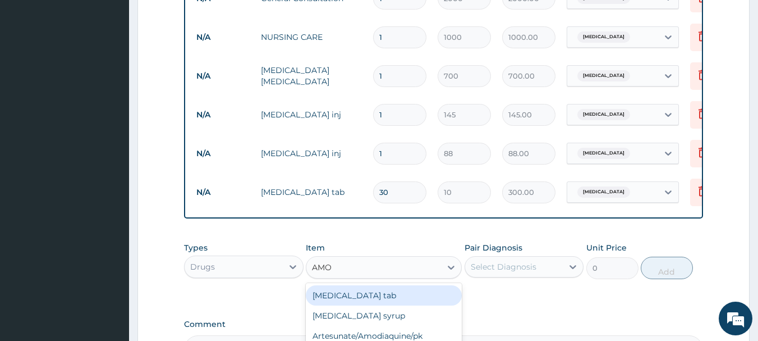
type input "AMOX"
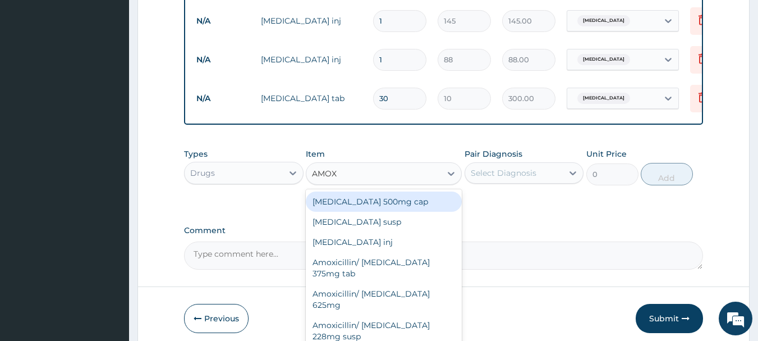
scroll to position [581, 0]
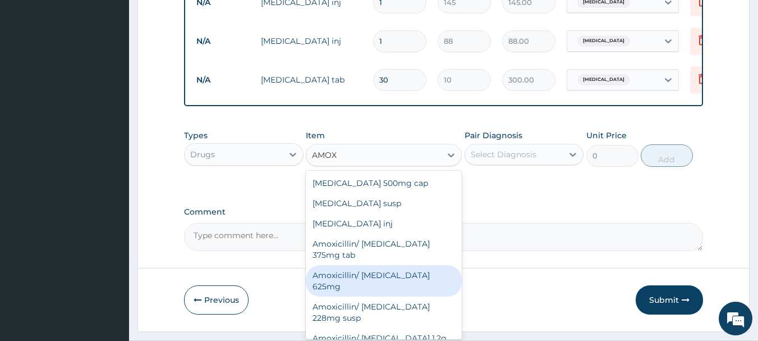
click at [370, 279] on div "Amoxicillin/ [MEDICAL_DATA] 625mg" at bounding box center [384, 280] width 156 height 31
type input "340"
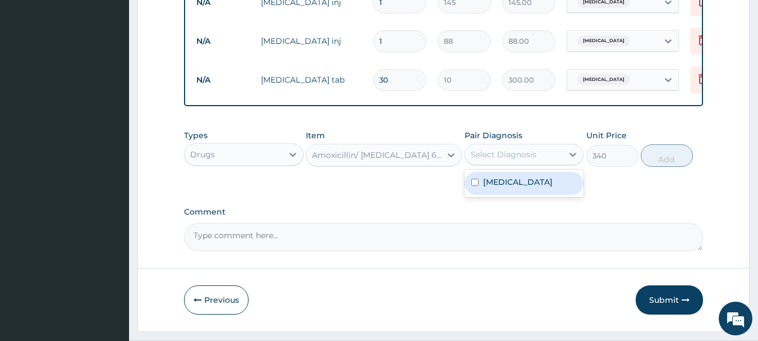
click at [498, 160] on div "Select Diagnosis" at bounding box center [504, 154] width 66 height 11
click at [501, 187] on label "[MEDICAL_DATA]" at bounding box center [518, 181] width 70 height 11
checkbox input "true"
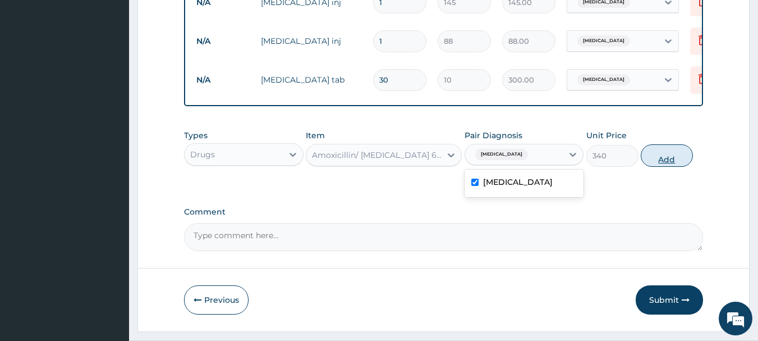
click at [650, 167] on button "Add" at bounding box center [667, 155] width 52 height 22
type input "0"
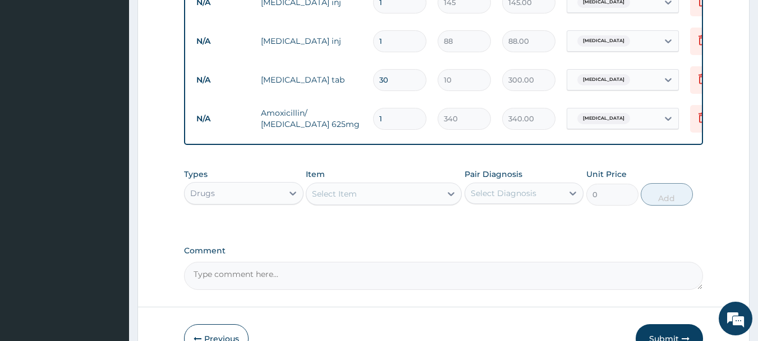
type input "14"
type input "4760.00"
type input "14"
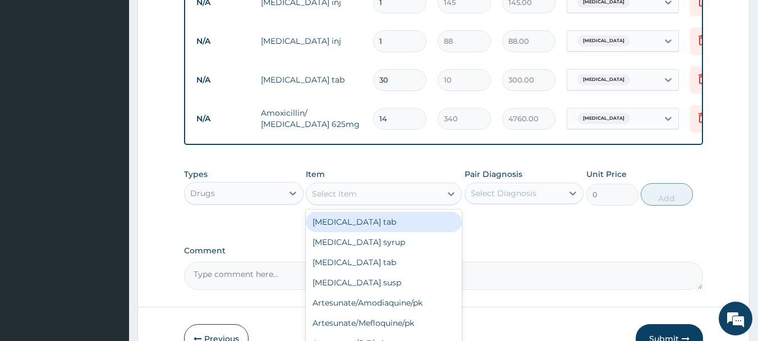
click at [408, 198] on div "Select Item" at bounding box center [373, 194] width 135 height 18
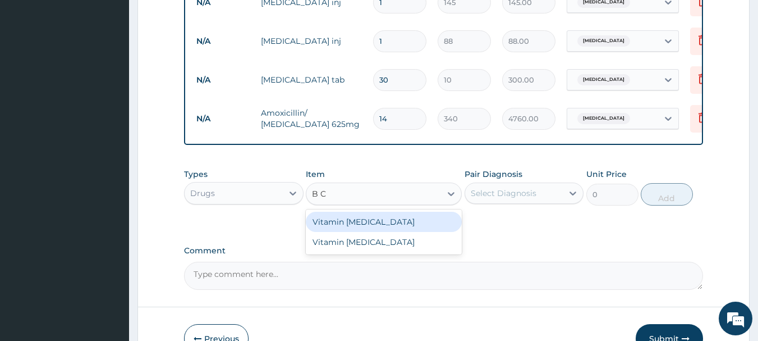
type input "B CO"
click at [378, 229] on div "Vitamin [MEDICAL_DATA]" at bounding box center [384, 222] width 156 height 20
type input "10"
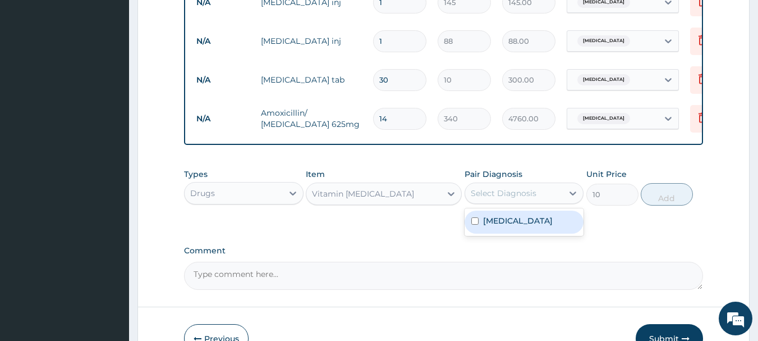
click at [524, 199] on div "Select Diagnosis" at bounding box center [504, 192] width 66 height 11
click at [514, 226] on label "[MEDICAL_DATA]" at bounding box center [518, 220] width 70 height 11
checkbox input "true"
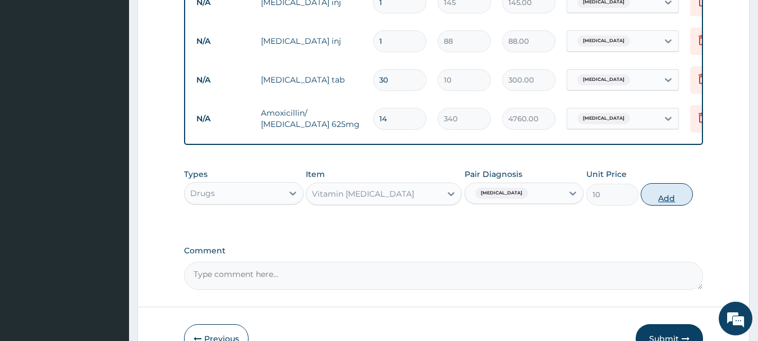
click at [652, 201] on button "Add" at bounding box center [667, 194] width 52 height 22
type input "0"
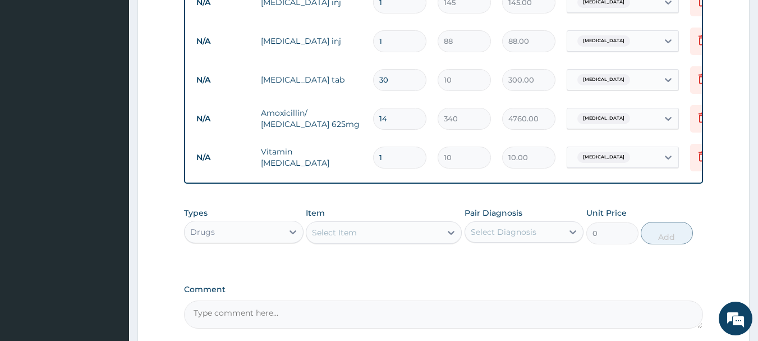
type input "0.00"
type input "2"
type input "20.00"
type input "20"
type input "200.00"
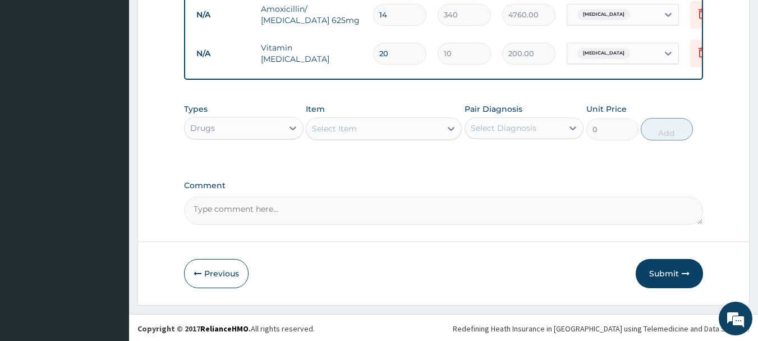
scroll to position [695, 0]
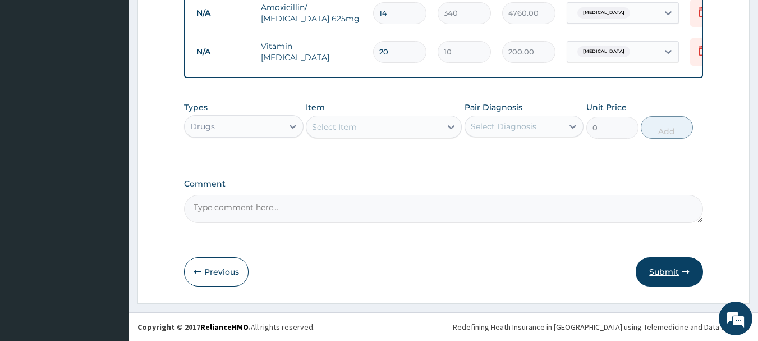
type input "20"
click at [676, 265] on button "Submit" at bounding box center [669, 271] width 67 height 29
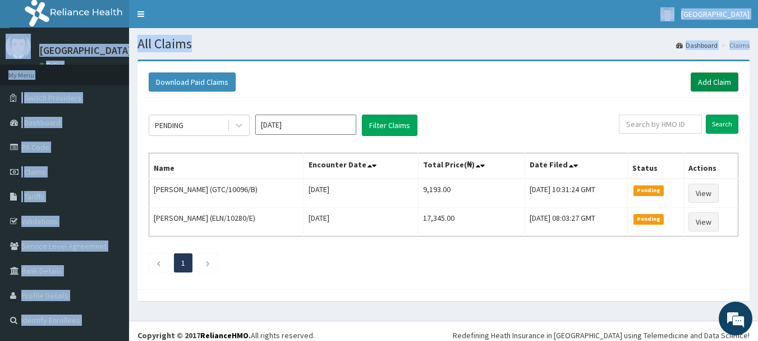
drag, startPoint x: 657, startPoint y: 14, endPoint x: 704, endPoint y: 88, distance: 87.3
click at [704, 88] on div "R EL Toggle navigation Ona Ara Hospital Ona Ara Hospital - onaarahospitalib@gma…" at bounding box center [379, 174] width 758 height 349
click at [704, 87] on link "Add Claim" at bounding box center [715, 81] width 48 height 19
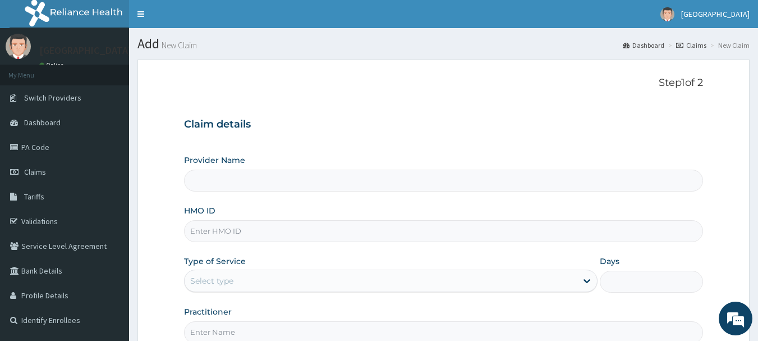
type input "[GEOGRAPHIC_DATA]"
click at [45, 150] on link "PA Code" at bounding box center [64, 147] width 129 height 25
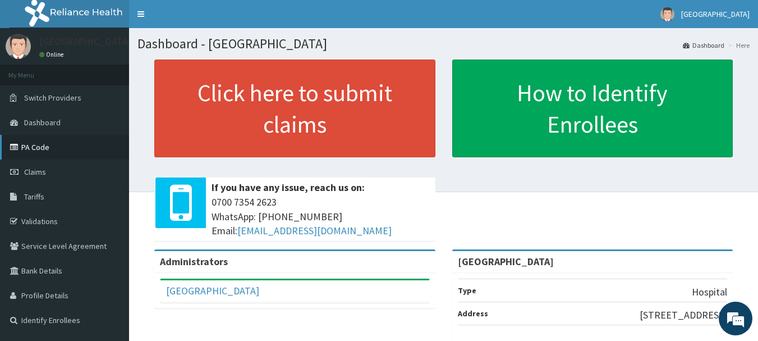
click at [40, 145] on link "PA Code" at bounding box center [64, 147] width 129 height 25
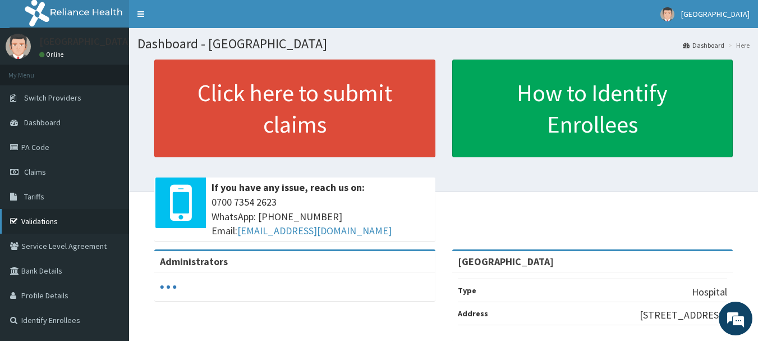
click at [39, 217] on link "Validations" at bounding box center [64, 221] width 129 height 25
